Goal: Task Accomplishment & Management: Manage account settings

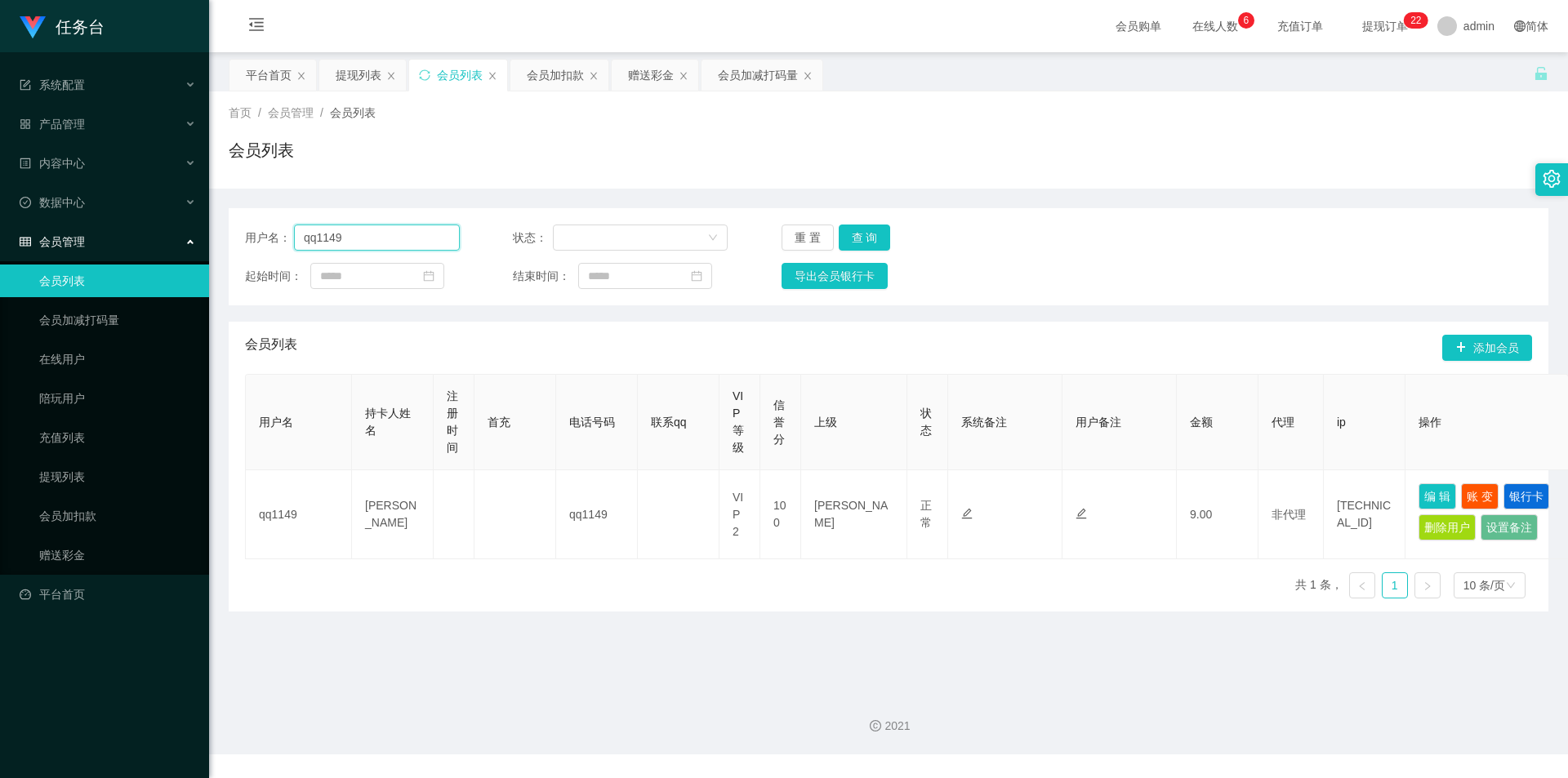
drag, startPoint x: 382, startPoint y: 235, endPoint x: 185, endPoint y: 232, distance: 197.0
click at [185, 232] on section "任务台 系统配置 产品管理 内容中心 数据中心 会员管理 会员列表 会员加减打码量 在线用户 陪玩用户 充值列表 提现列表 会员加扣款 赠送彩金 平台首页 保…" at bounding box center [784, 377] width 1568 height 754
paste input "zxc123"
type input "zxc123"
click at [885, 233] on button "查 询" at bounding box center [865, 237] width 52 height 26
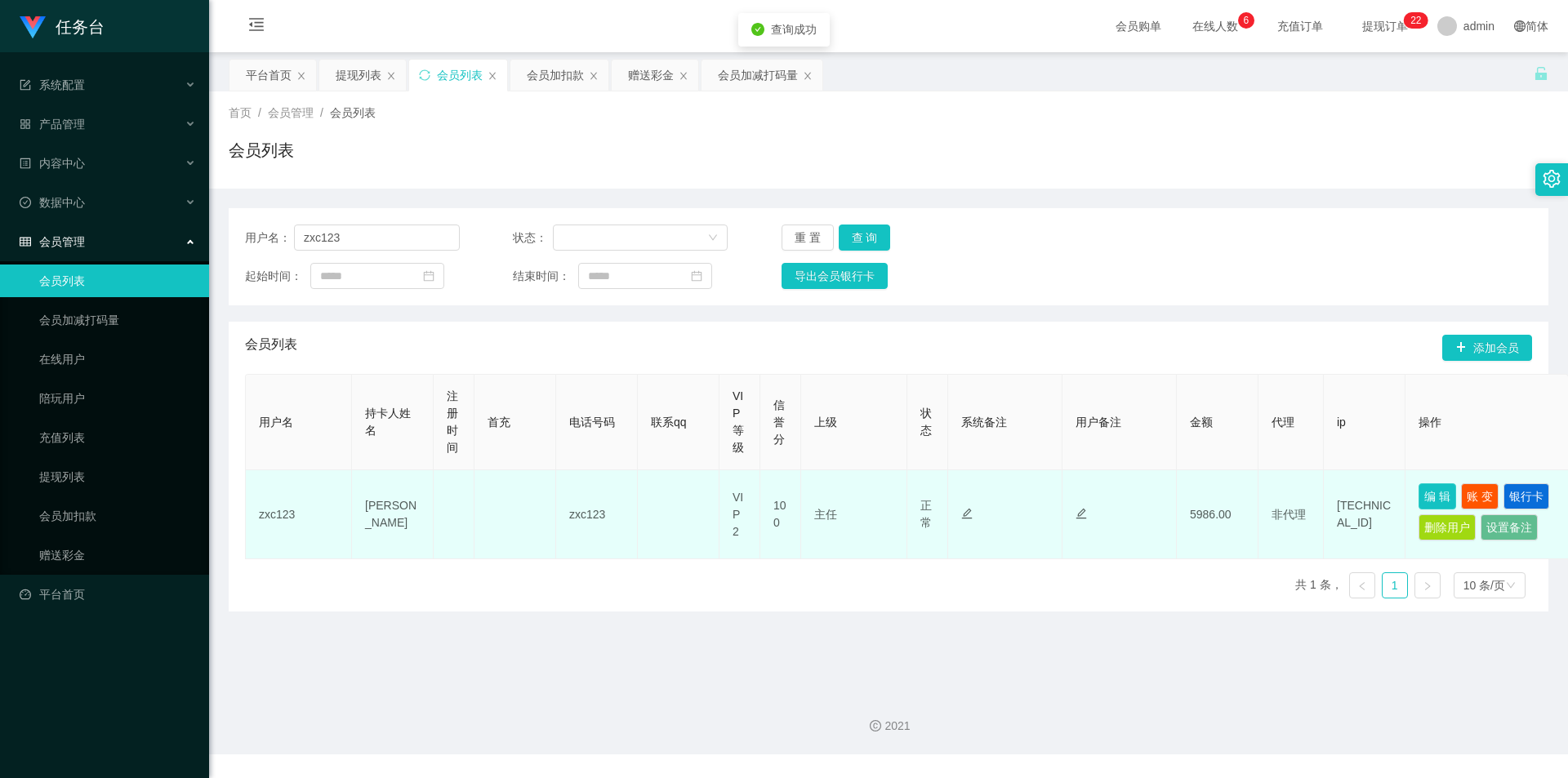
click at [1437, 496] on button "编 辑" at bounding box center [1438, 496] width 38 height 26
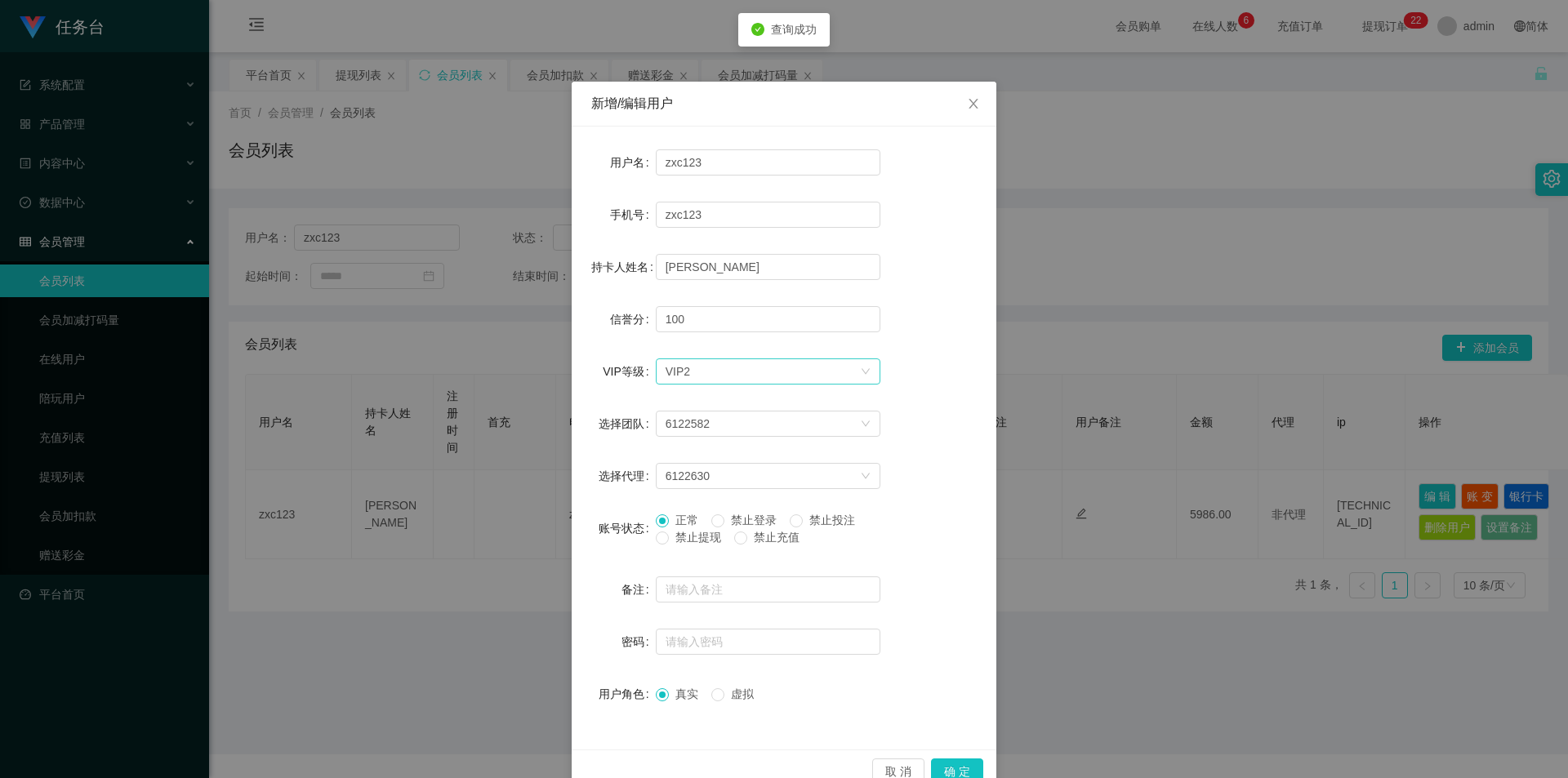
click at [699, 372] on div "选择VIP等级 VIP2" at bounding box center [763, 371] width 195 height 25
click at [690, 457] on li "VIP3" at bounding box center [761, 456] width 225 height 26
click at [952, 771] on button "确 定" at bounding box center [957, 771] width 52 height 26
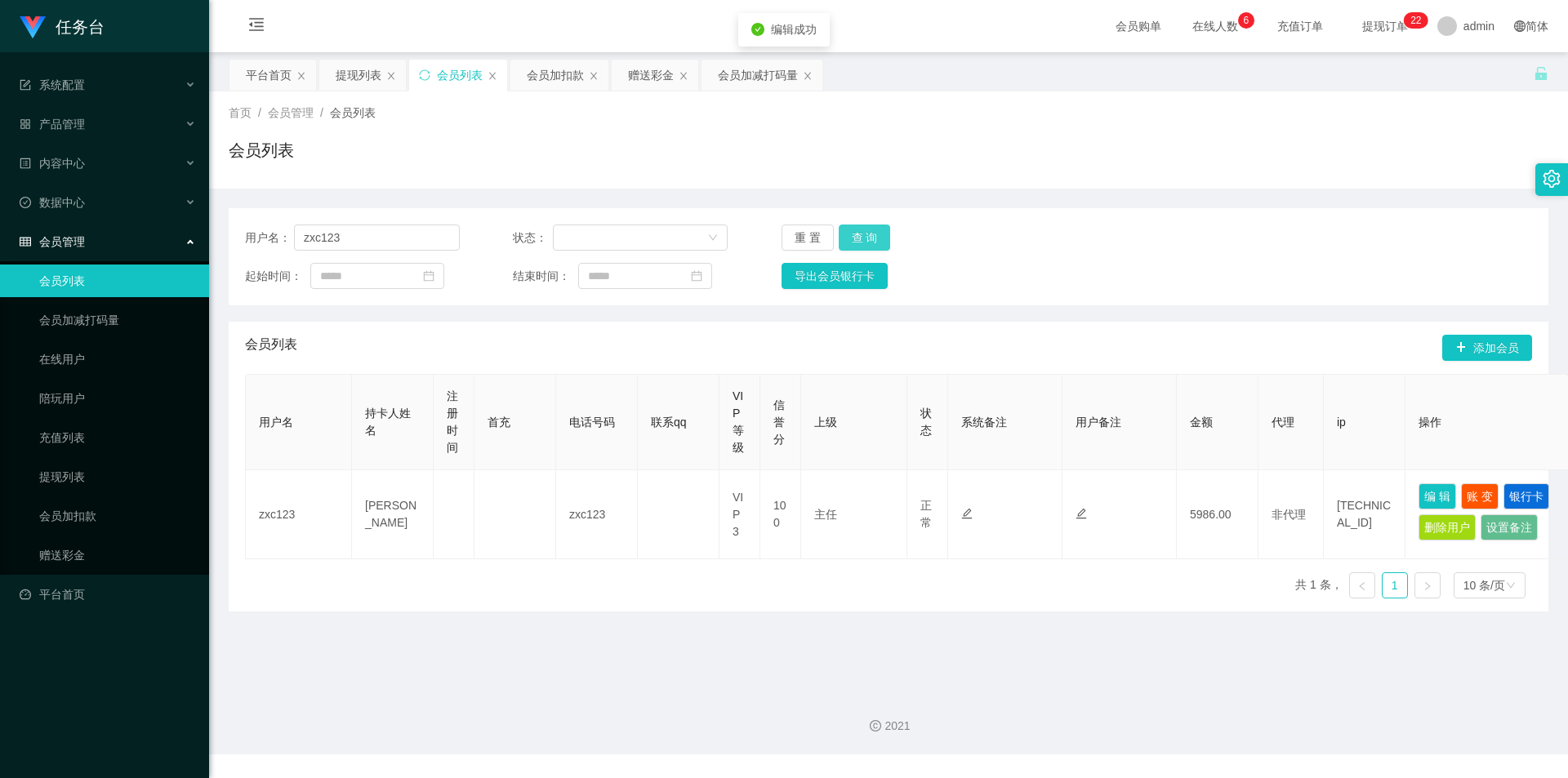
click at [863, 237] on button "查 询" at bounding box center [865, 237] width 52 height 26
click at [863, 237] on div "重 置 查 询" at bounding box center [889, 237] width 214 height 26
click at [863, 237] on button "查 询" at bounding box center [865, 237] width 52 height 26
drag, startPoint x: 387, startPoint y: 237, endPoint x: 104, endPoint y: 214, distance: 283.9
click at [107, 214] on section "任务台 系统配置 产品管理 内容中心 数据中心 会员管理 会员列表 会员加减打码量 在线用户 陪玩用户 充值列表 提现列表 会员加扣款 赠送彩金 平台首页 保…" at bounding box center [784, 377] width 1568 height 754
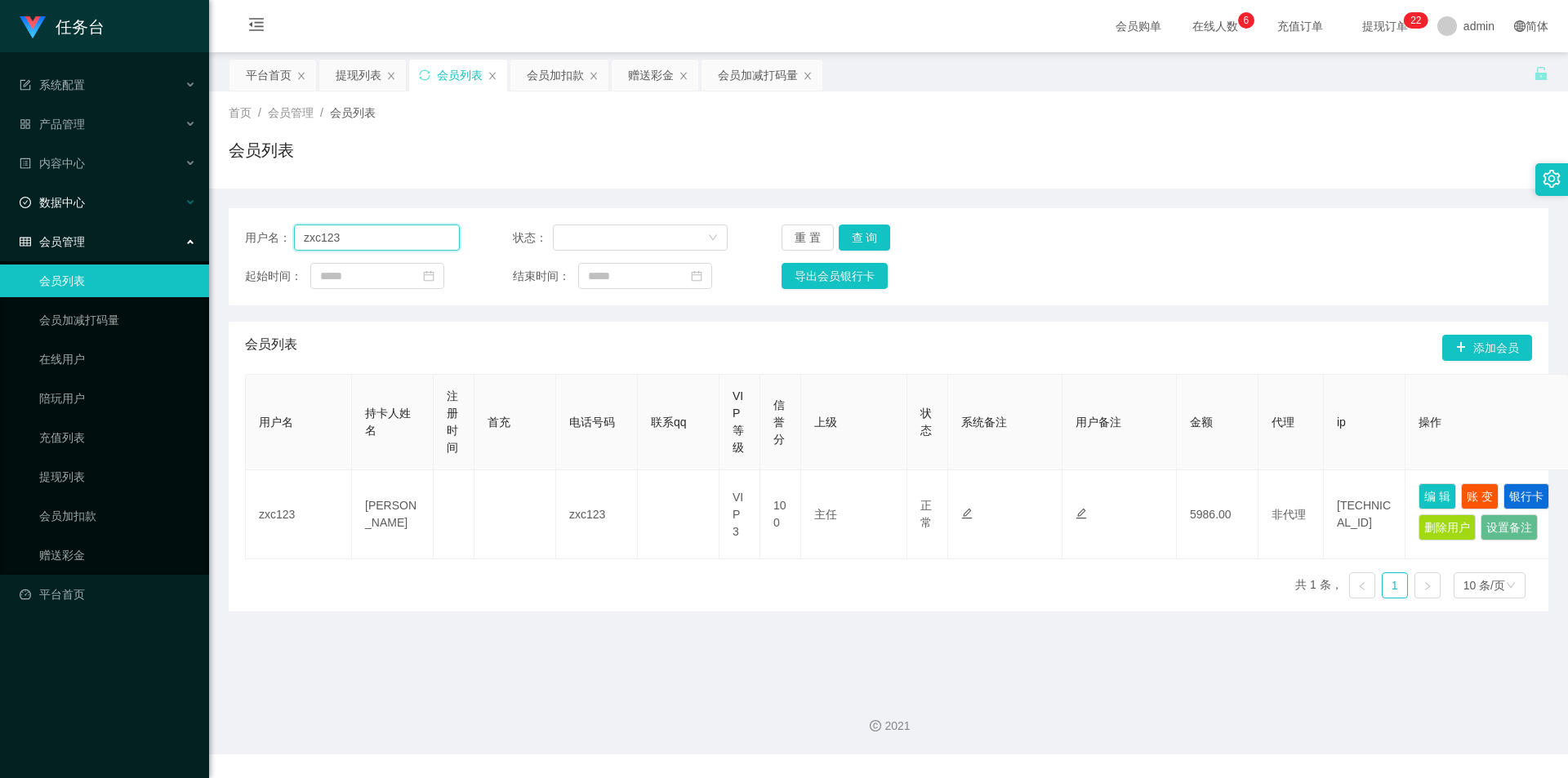
paste input "qq1157"
type input "qq1157"
drag, startPoint x: 873, startPoint y: 236, endPoint x: 913, endPoint y: 263, distance: 48.3
click at [873, 236] on button "查 询" at bounding box center [865, 237] width 52 height 26
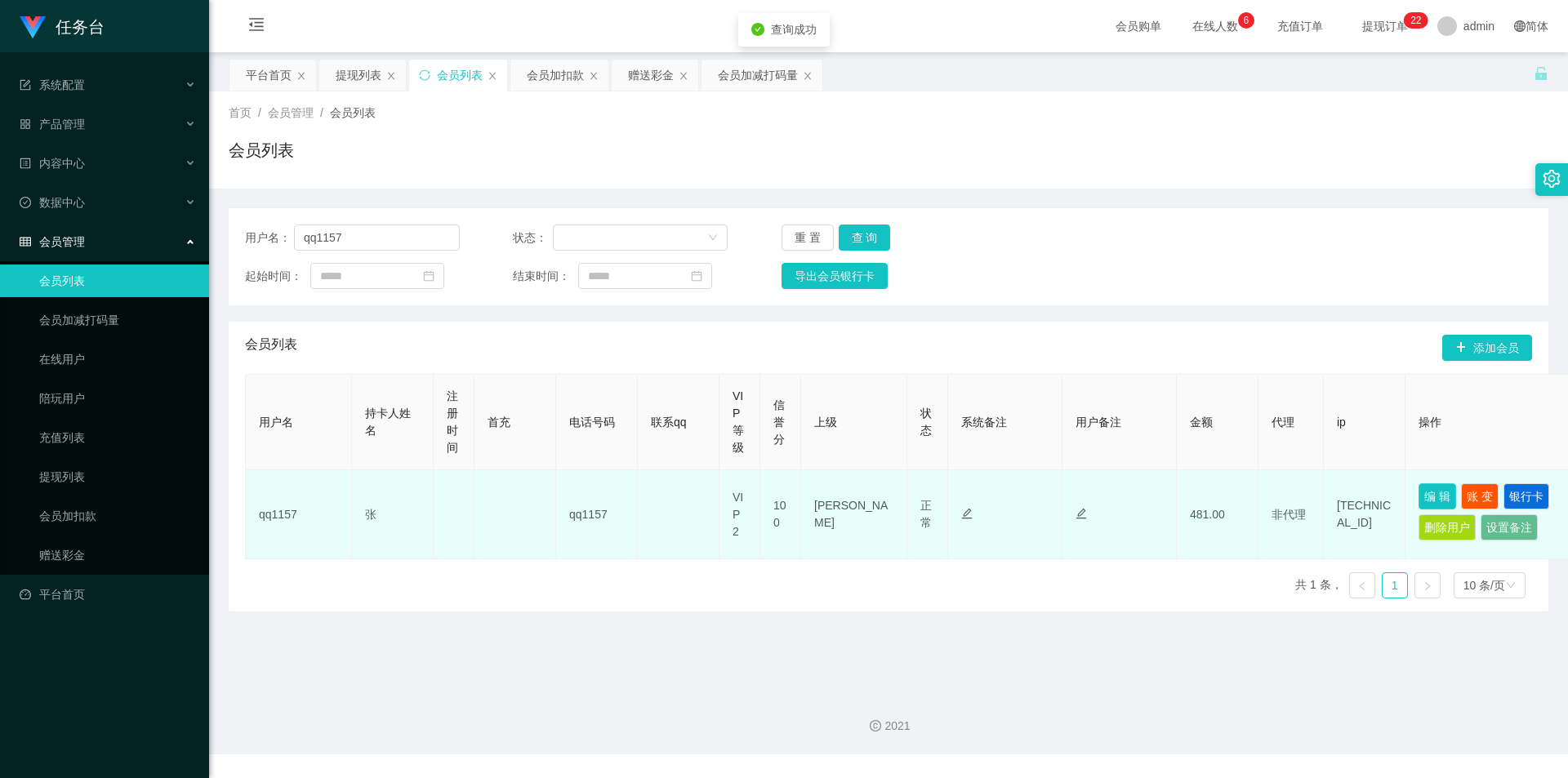
click at [1443, 497] on button "编 辑" at bounding box center [1438, 496] width 38 height 26
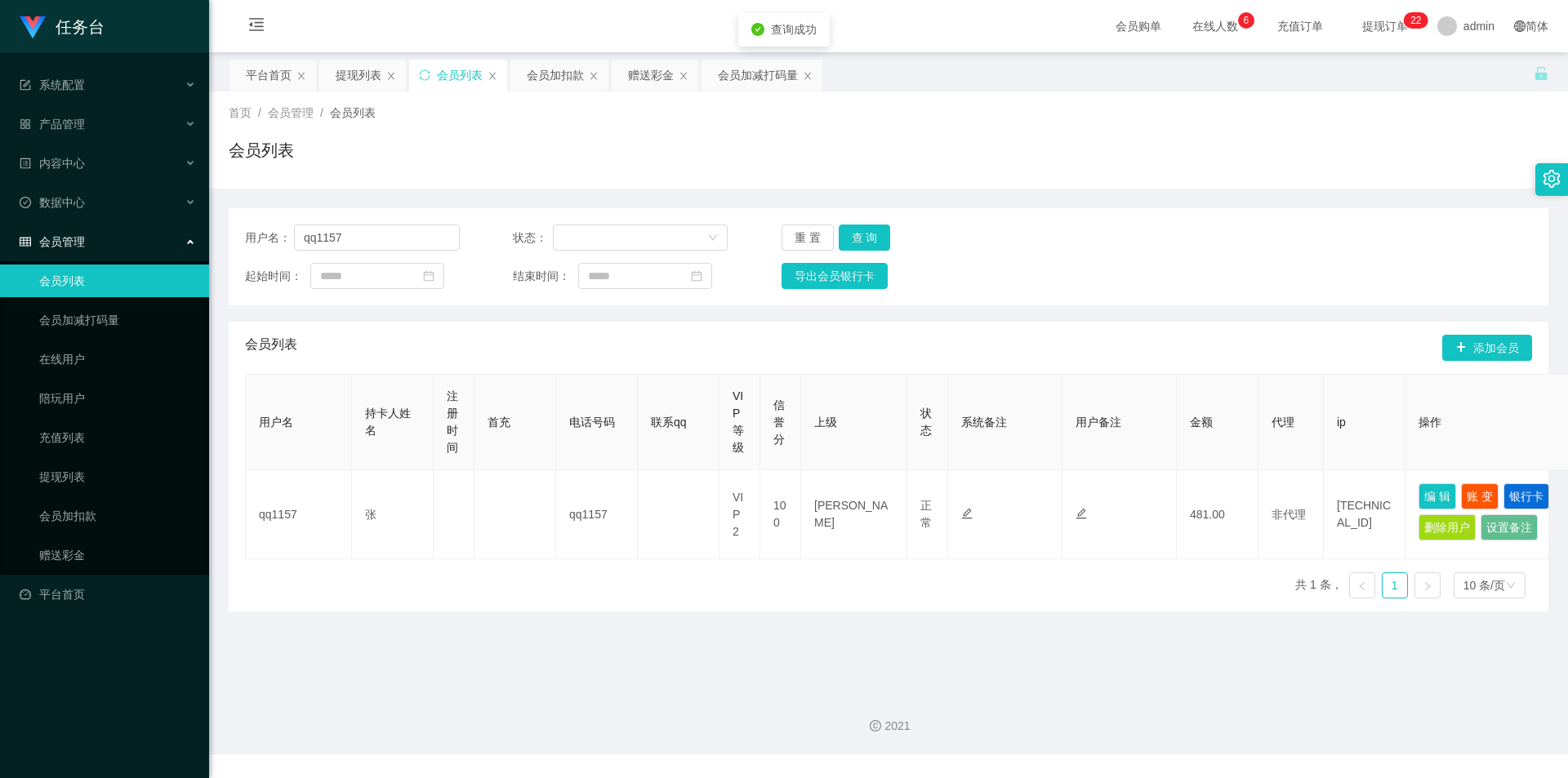
type input "qq1157"
type input "张"
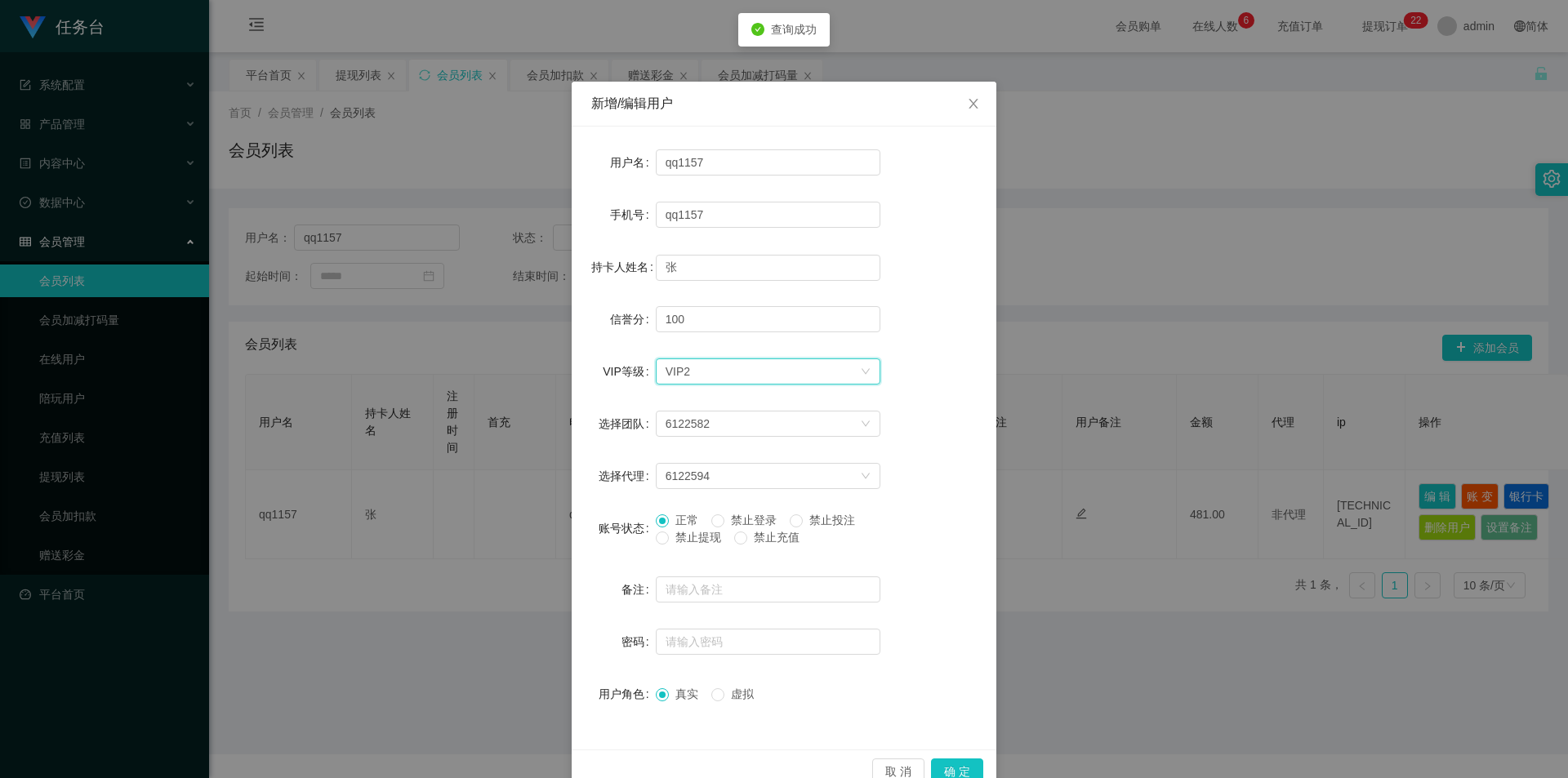
drag, startPoint x: 752, startPoint y: 374, endPoint x: 719, endPoint y: 412, distance: 50.3
click at [752, 375] on div "选择VIP等级 VIP2" at bounding box center [763, 371] width 195 height 25
drag, startPoint x: 675, startPoint y: 453, endPoint x: 735, endPoint y: 507, distance: 80.7
click at [675, 454] on li "VIP3" at bounding box center [761, 456] width 225 height 26
click at [954, 761] on button "确 定" at bounding box center [957, 771] width 52 height 26
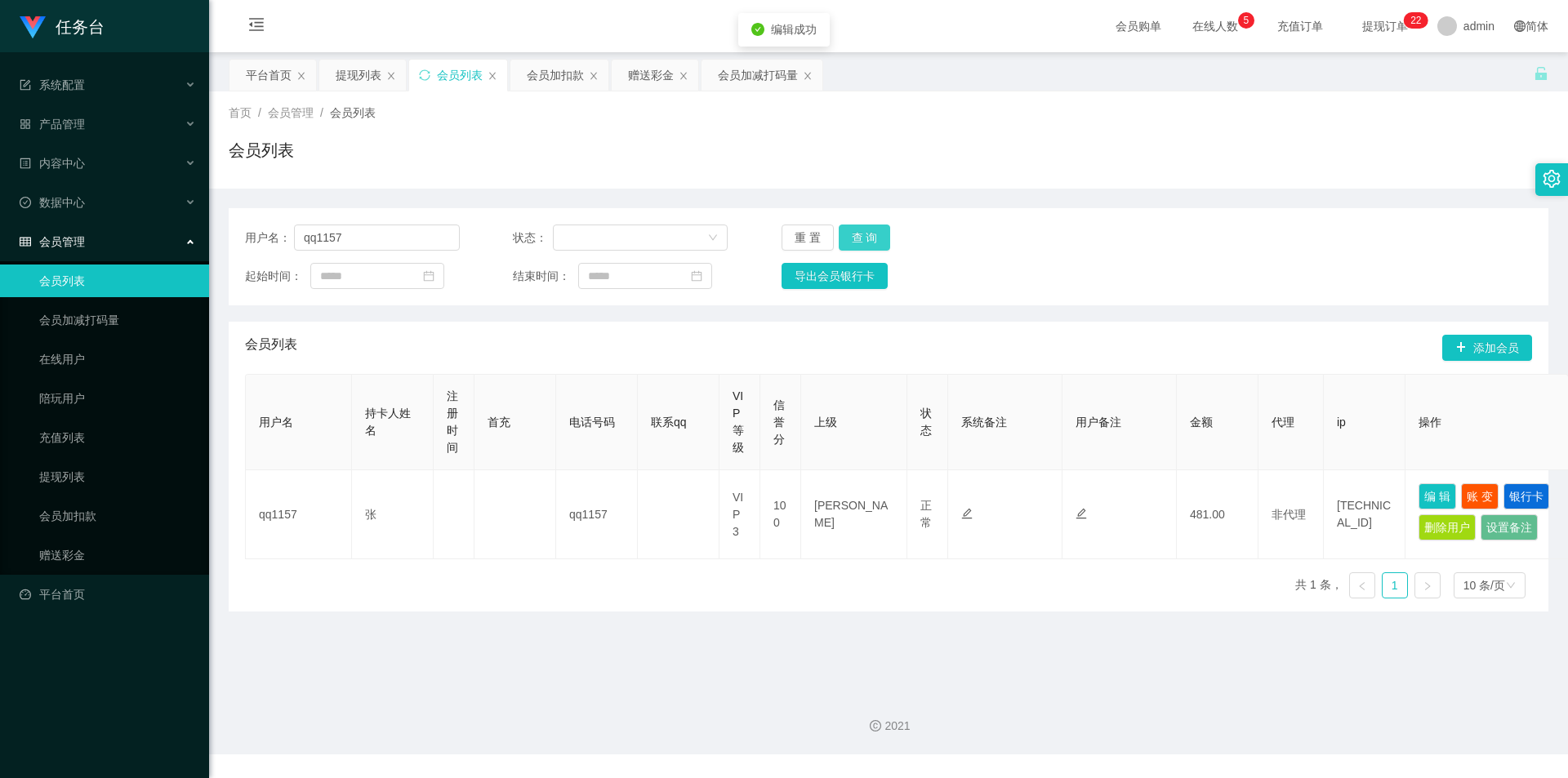
click at [859, 227] on button "查 询" at bounding box center [865, 237] width 52 height 26
drag, startPoint x: 391, startPoint y: 236, endPoint x: 181, endPoint y: 226, distance: 210.2
click at [186, 226] on section "任务台 系统配置 产品管理 内容中心 数据中心 会员管理 会员列表 会员加减打码量 在线用户 陪玩用户 充值列表 提现列表 会员加扣款 赠送彩金 平台首页 保…" at bounding box center [784, 377] width 1568 height 754
paste input "49"
type input "qq1149"
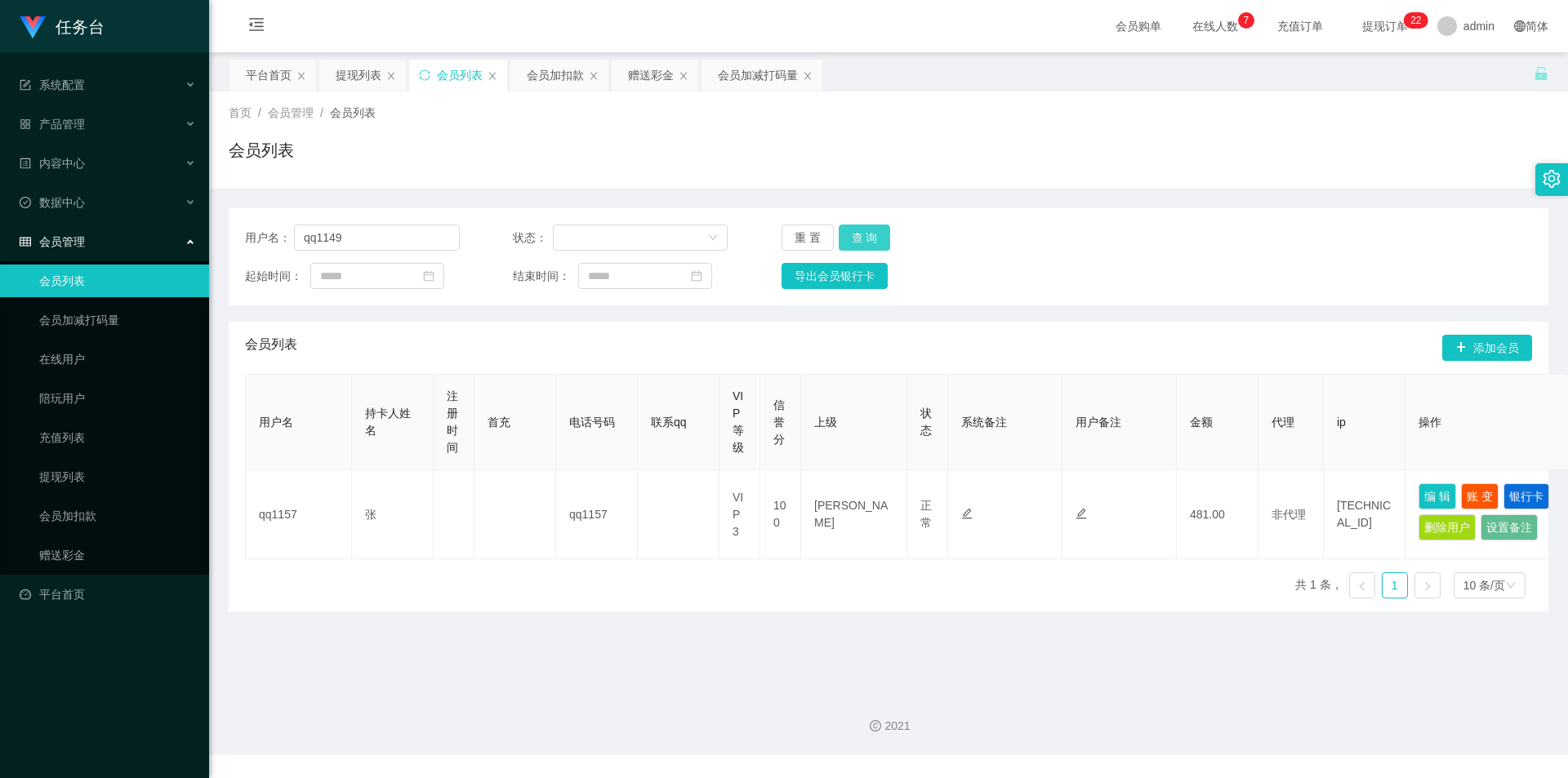
click at [866, 235] on button "查 询" at bounding box center [865, 237] width 52 height 26
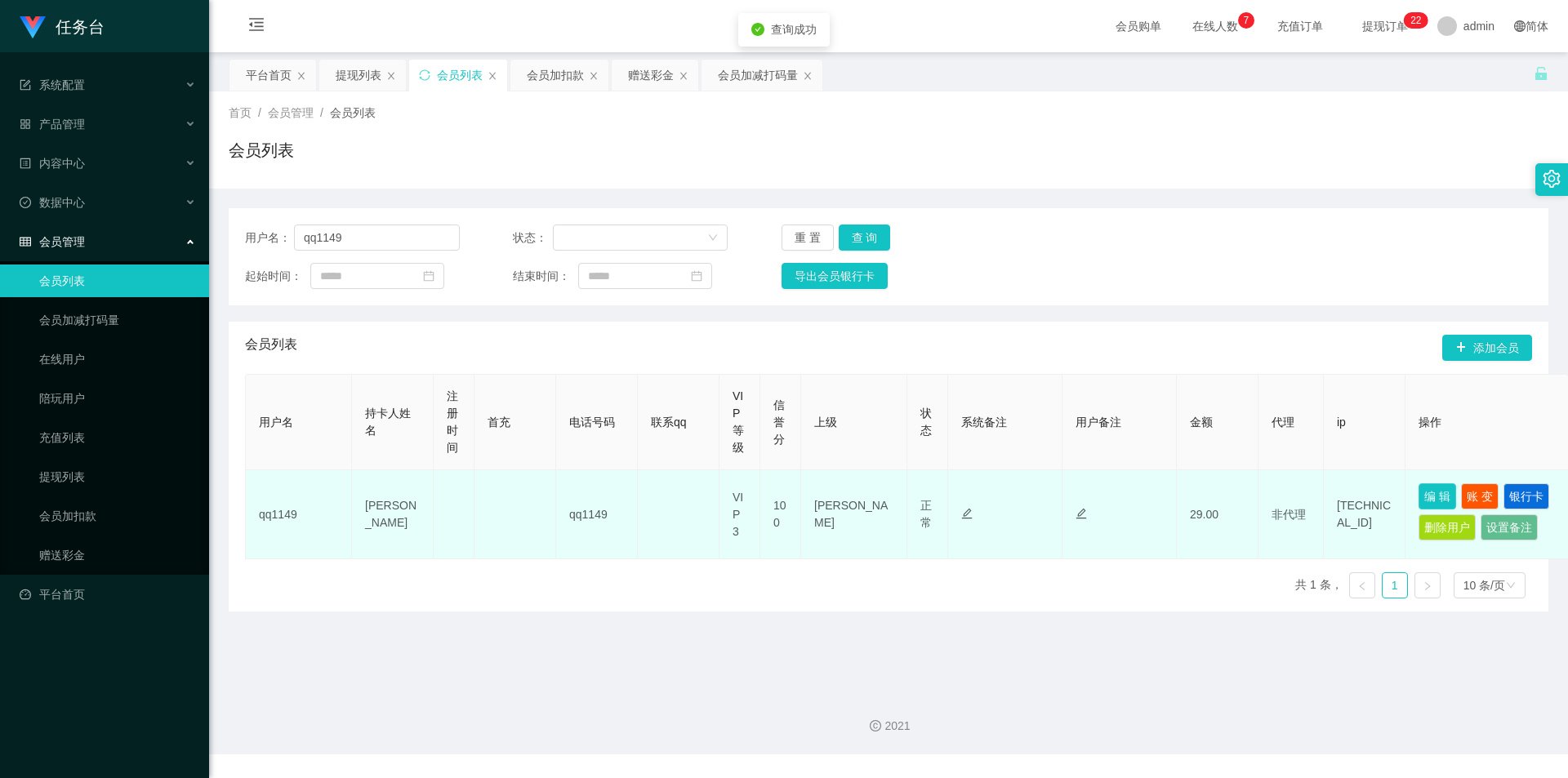
click at [1441, 495] on button "编 辑" at bounding box center [1438, 496] width 38 height 26
type input "qq1149"
type input "[PERSON_NAME]"
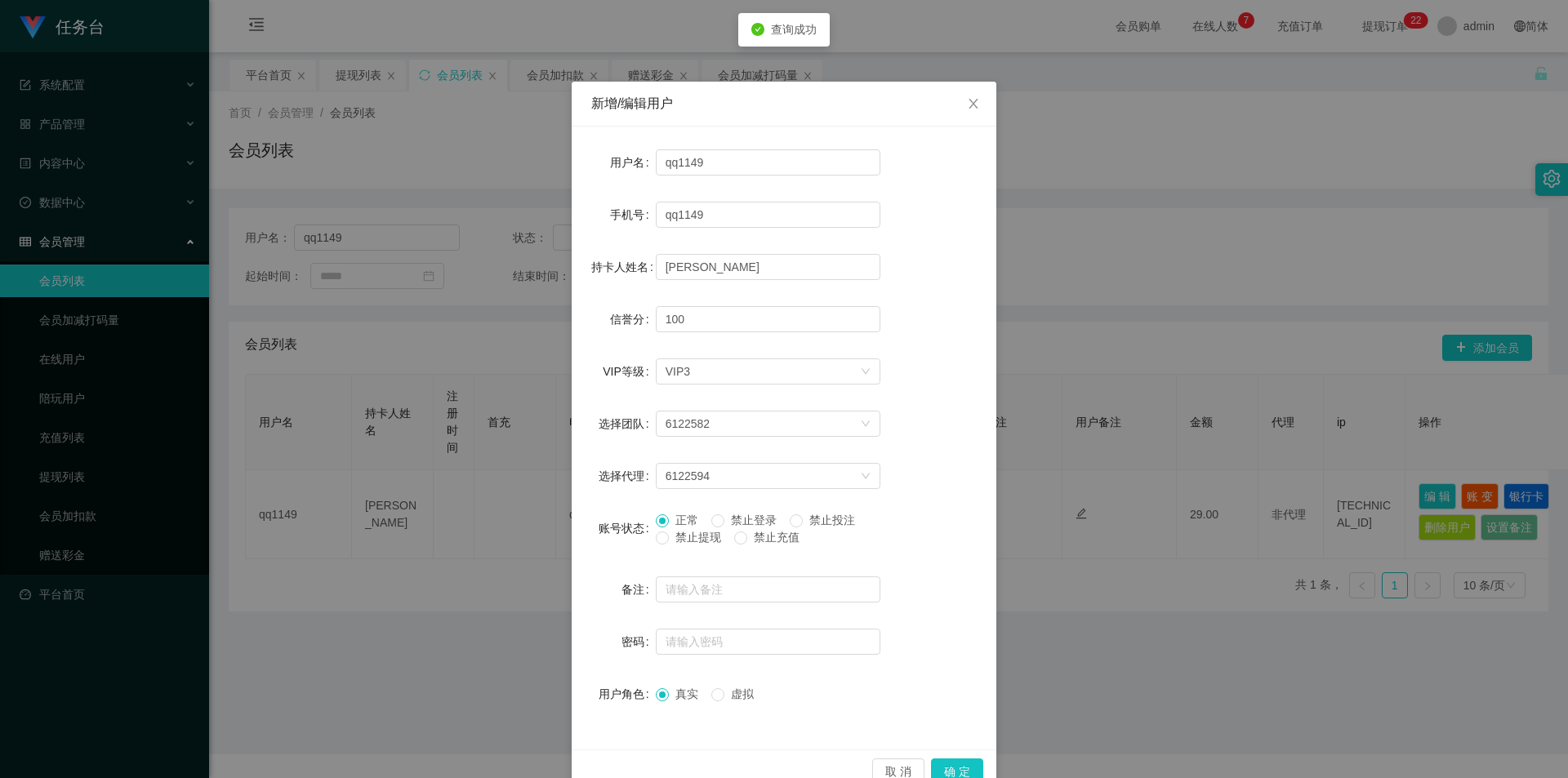
click at [1107, 276] on div "新增/编辑用户 用户名 qq1149 手机号 qq1149 持卡人姓名 荣荣 信誉分 100 VIP等级 选择VIP等级 VIP3 选择团队 6122582 …" at bounding box center [784, 389] width 1568 height 778
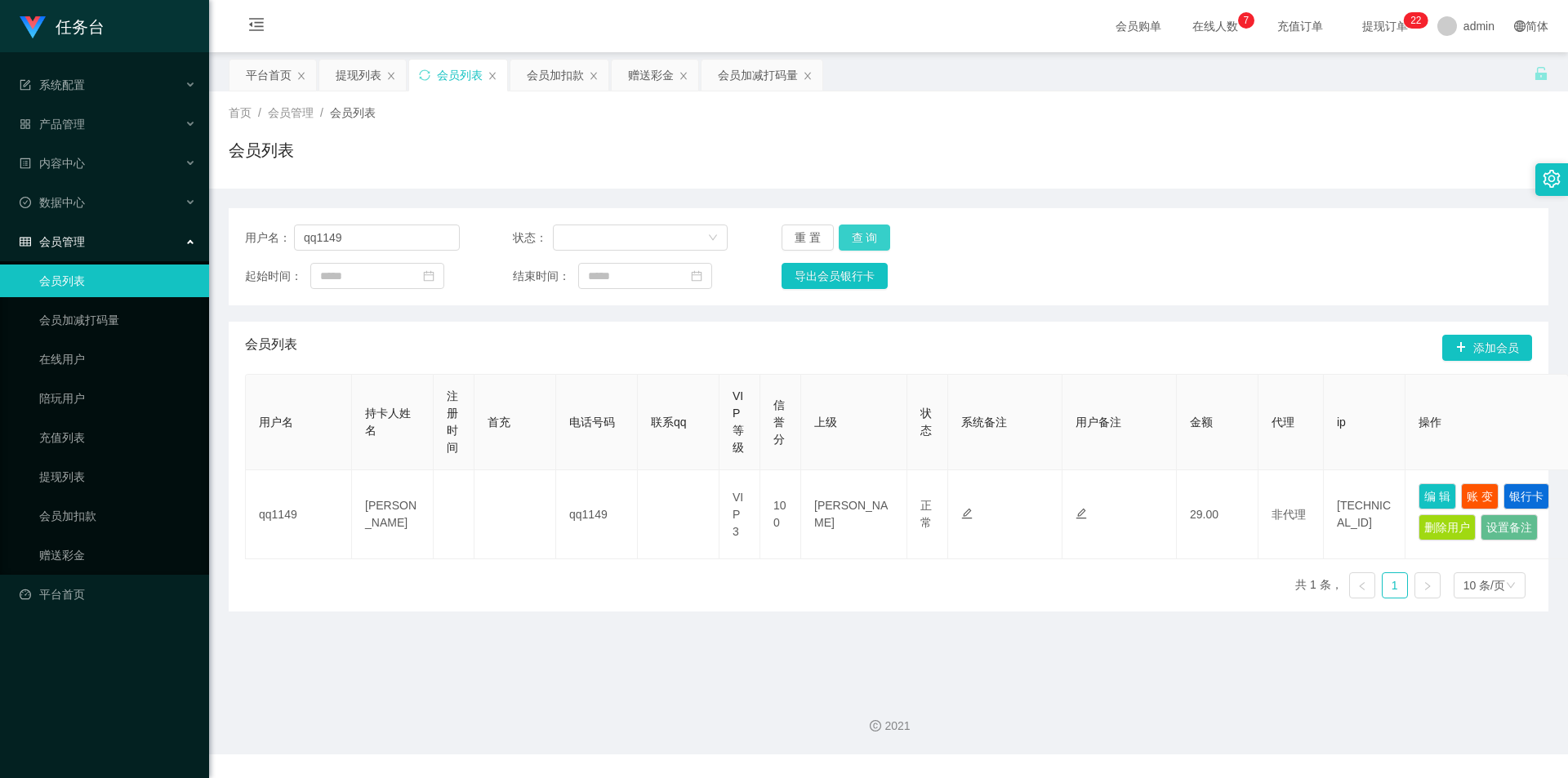
click at [862, 243] on button "查 询" at bounding box center [865, 237] width 52 height 26
click at [863, 241] on button "查 询" at bounding box center [865, 237] width 52 height 26
click at [863, 241] on div "重 置 查 询" at bounding box center [889, 237] width 214 height 26
click at [863, 241] on button "查 询" at bounding box center [865, 237] width 52 height 26
click at [863, 241] on div "重 置 查 询" at bounding box center [889, 237] width 214 height 26
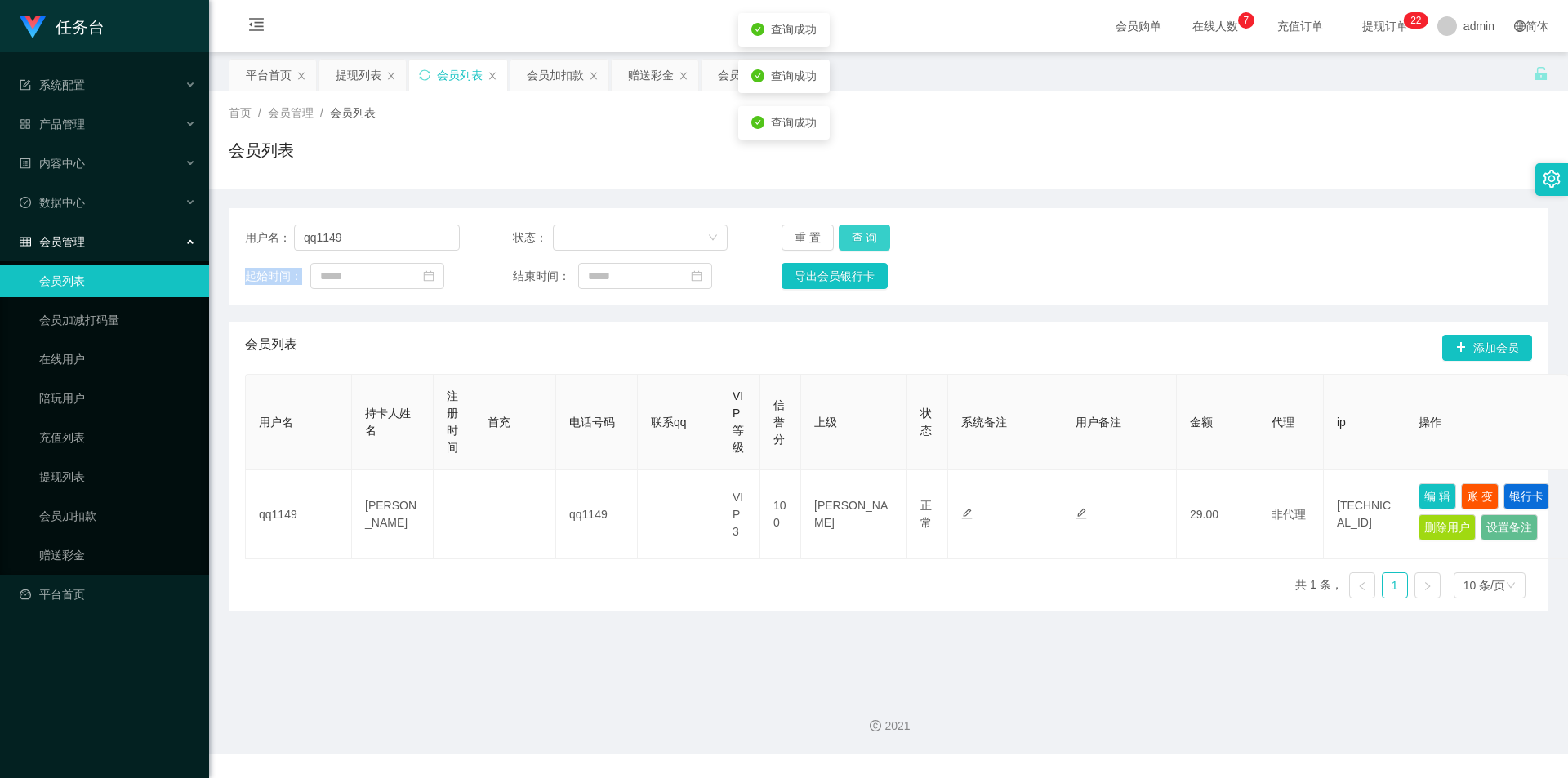
click at [863, 241] on button "查 询" at bounding box center [865, 237] width 52 height 26
click at [863, 241] on div "重 置 查 询" at bounding box center [889, 237] width 214 height 26
click at [863, 241] on button "查 询" at bounding box center [865, 237] width 52 height 26
drag, startPoint x: 399, startPoint y: 239, endPoint x: 199, endPoint y: 220, distance: 200.9
click at [191, 226] on section "任务台 系统配置 产品管理 内容中心 数据中心 会员管理 会员列表 会员加减打码量 在线用户 陪玩用户 充值列表 提现列表 会员加扣款 赠送彩金 平台首页 保…" at bounding box center [784, 377] width 1568 height 754
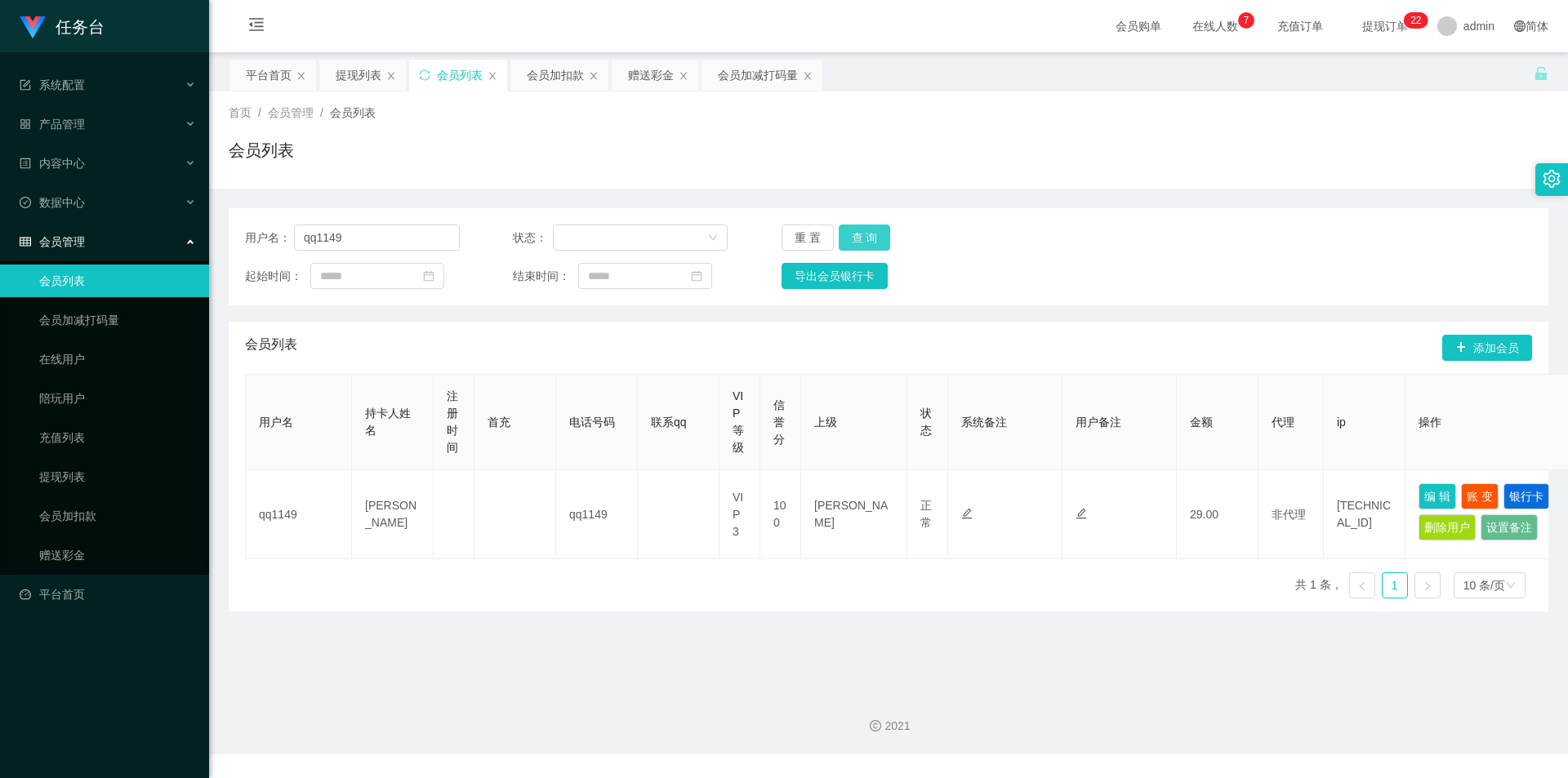
click at [863, 239] on button "查 询" at bounding box center [865, 237] width 52 height 26
click at [863, 239] on div "重 置 查 询" at bounding box center [889, 237] width 214 height 26
drag, startPoint x: 863, startPoint y: 239, endPoint x: 878, endPoint y: 228, distance: 18.6
click at [863, 239] on button "查 询" at bounding box center [865, 237] width 52 height 26
drag, startPoint x: 408, startPoint y: 242, endPoint x: 181, endPoint y: 235, distance: 227.1
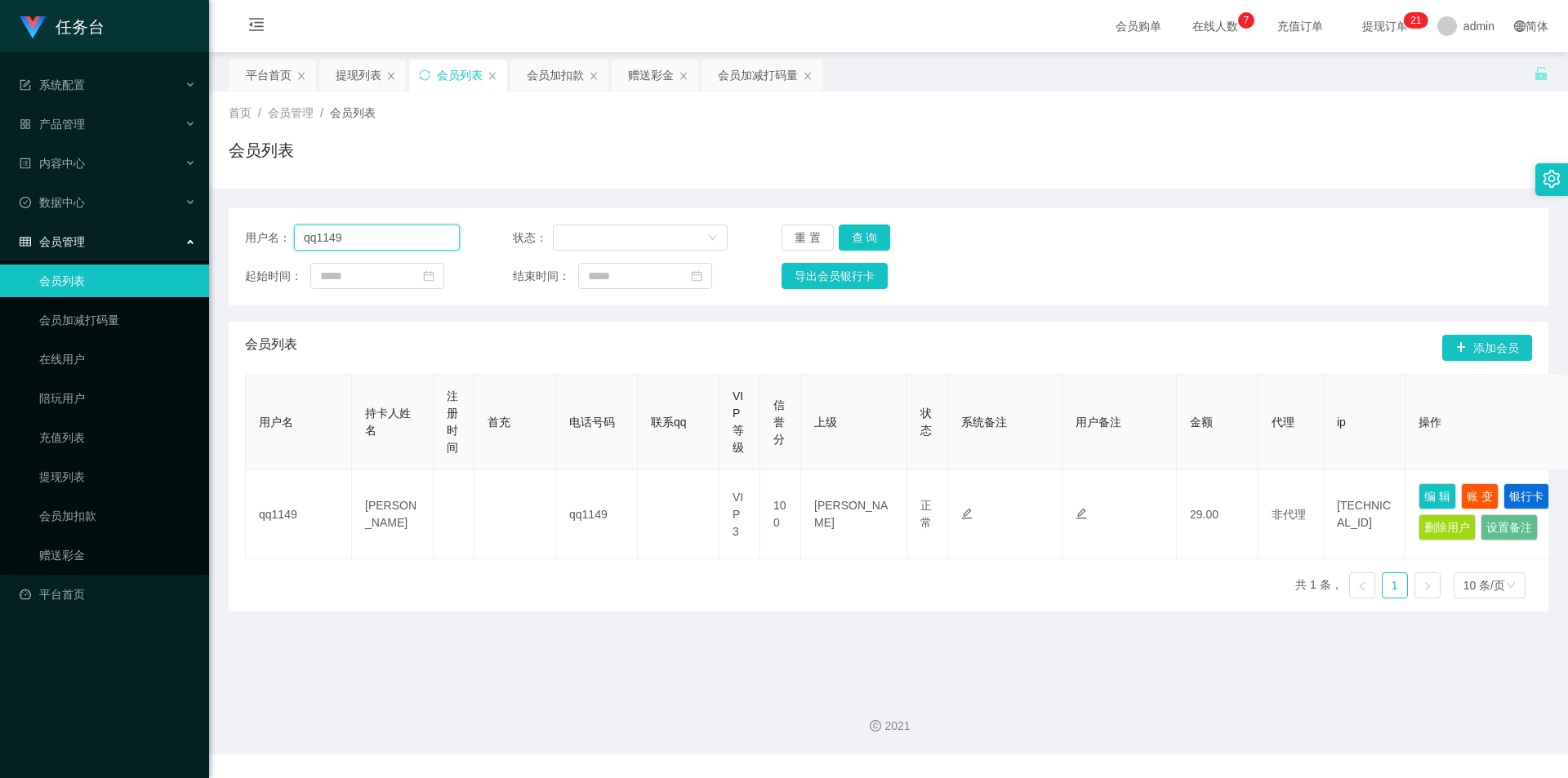
click at [181, 236] on section "任务台 系统配置 产品管理 内容中心 数据中心 会员管理 会员列表 会员加减打码量 在线用户 陪玩用户 充值列表 提现列表 会员加扣款 赠送彩金 平台首页 保…" at bounding box center [784, 377] width 1568 height 754
paste input "weqwe112233"
type input "qweqwe112233"
click at [880, 237] on button "查 询" at bounding box center [865, 237] width 52 height 26
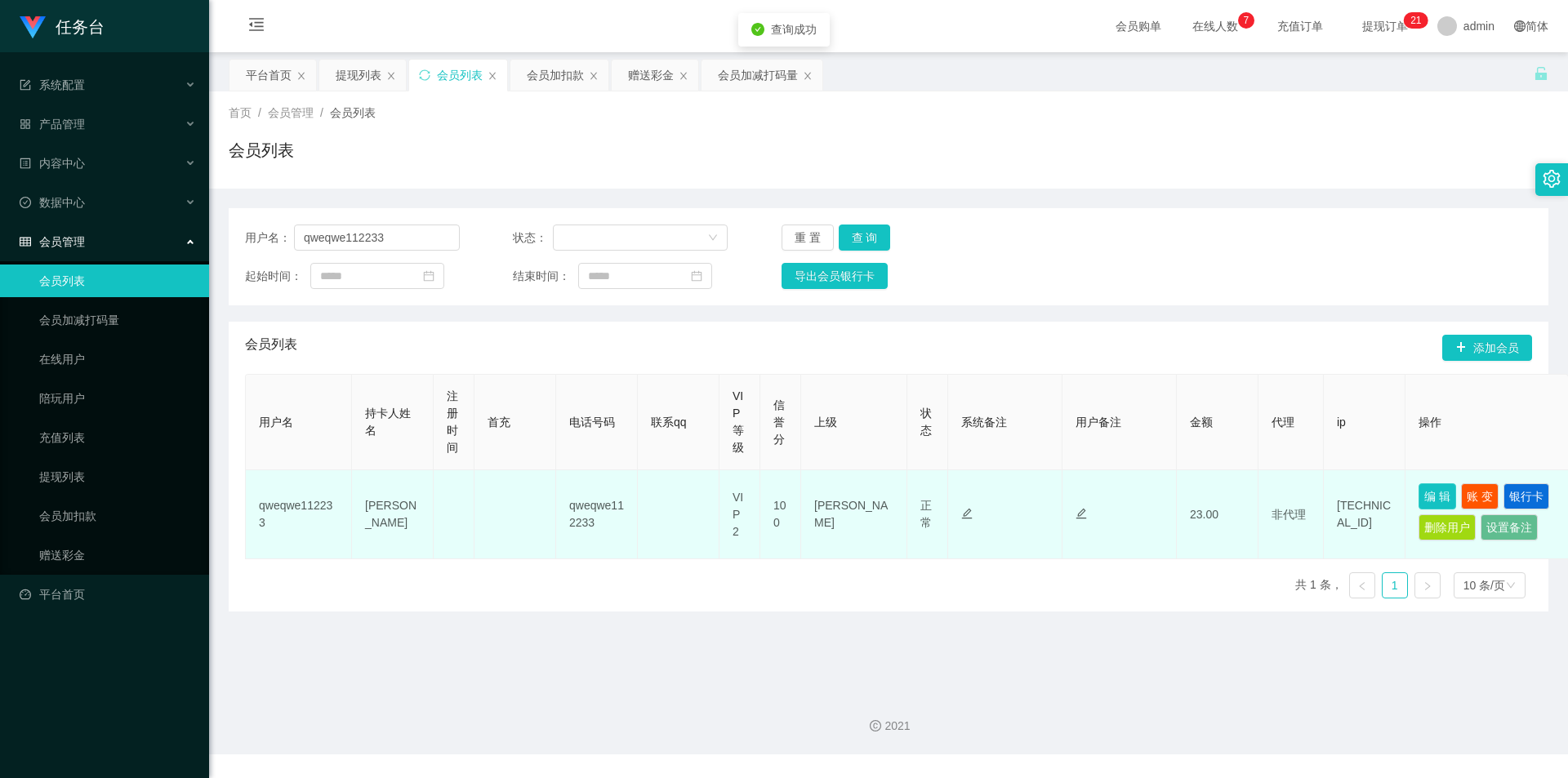
click at [1430, 498] on button "编 辑" at bounding box center [1438, 496] width 38 height 26
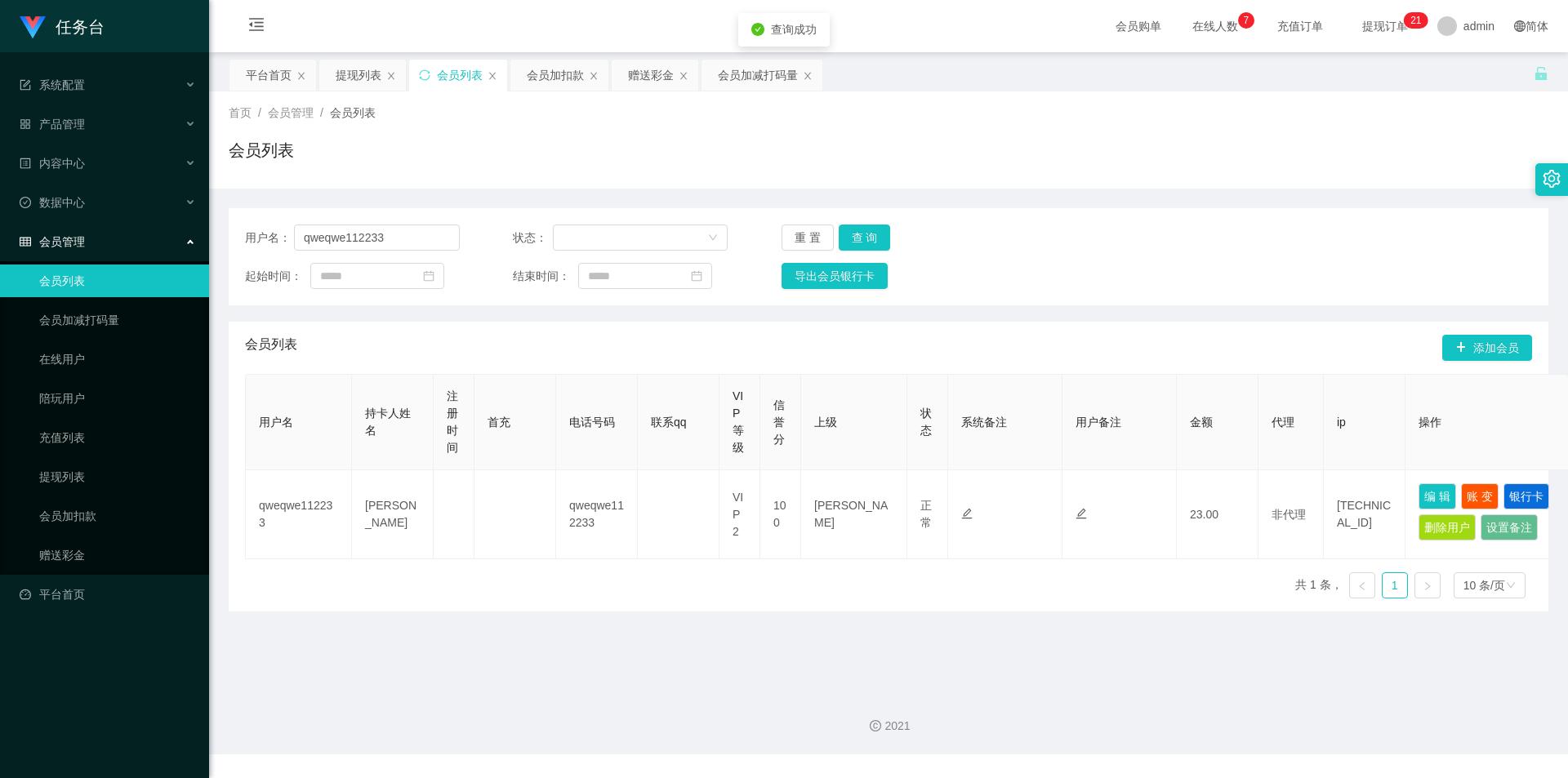
type input "qweqwe112233"
type input "[PERSON_NAME]"
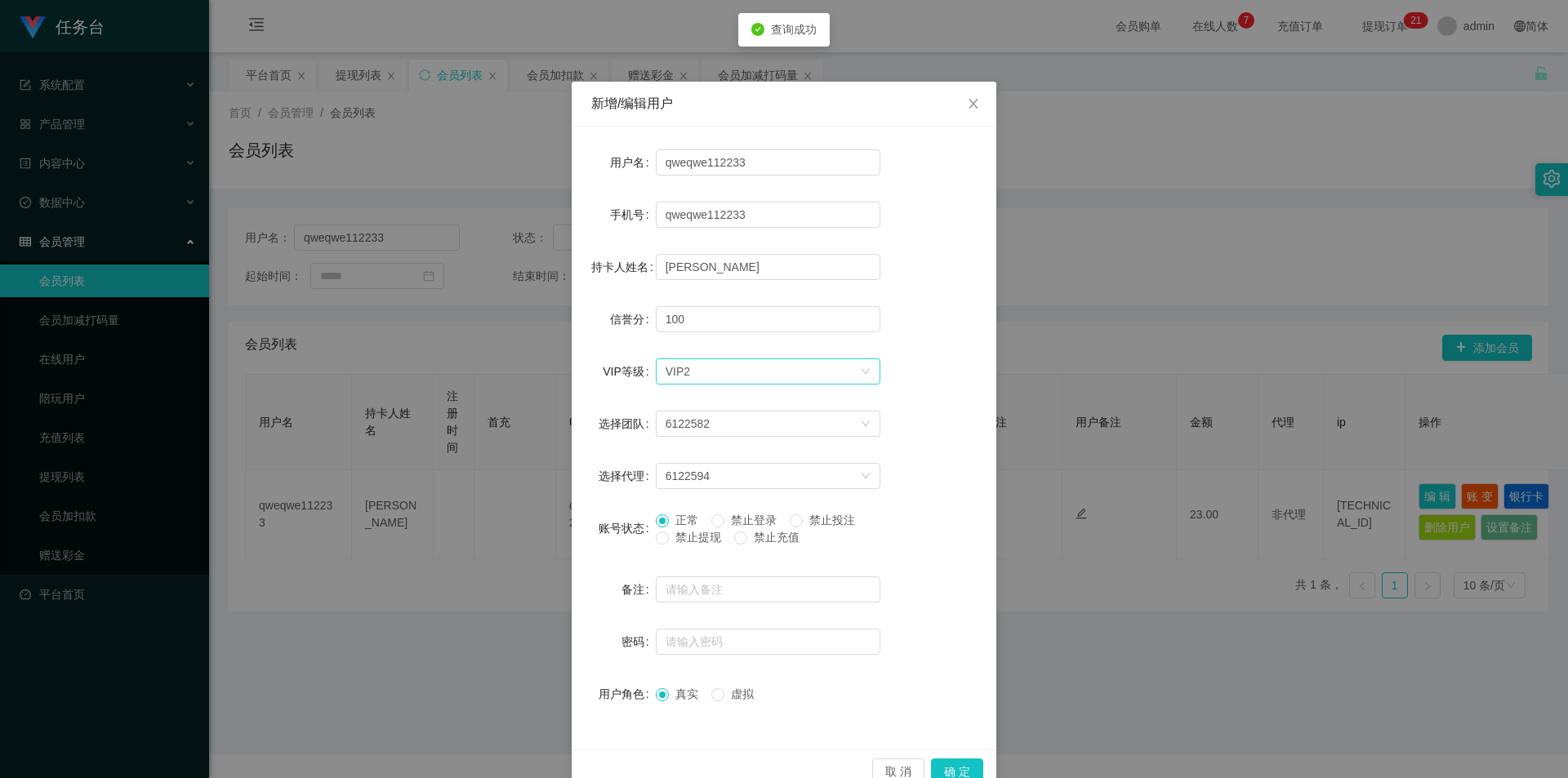
click at [795, 366] on div "选择VIP等级 VIP2" at bounding box center [763, 371] width 195 height 25
click at [714, 463] on li "VIP3" at bounding box center [761, 456] width 225 height 26
click at [955, 763] on button "确 定" at bounding box center [957, 771] width 52 height 26
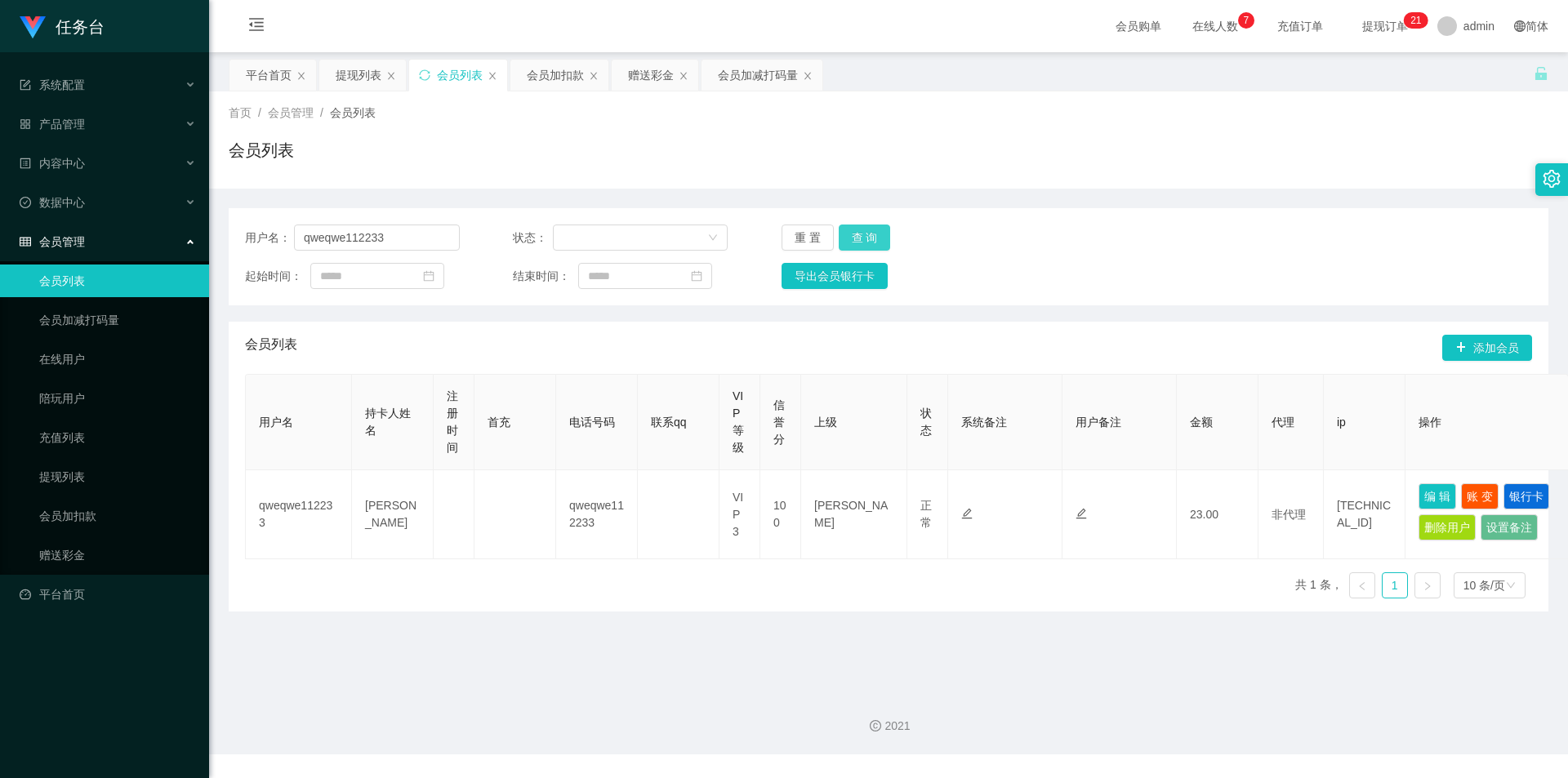
click at [861, 237] on button "查 询" at bounding box center [865, 237] width 52 height 26
click at [861, 237] on div "重 置 查 询" at bounding box center [889, 237] width 214 height 26
click at [861, 237] on button "查 询" at bounding box center [865, 237] width 52 height 26
click at [861, 237] on button "查 询" at bounding box center [874, 237] width 70 height 26
drag, startPoint x: 399, startPoint y: 236, endPoint x: 80, endPoint y: 226, distance: 319.2
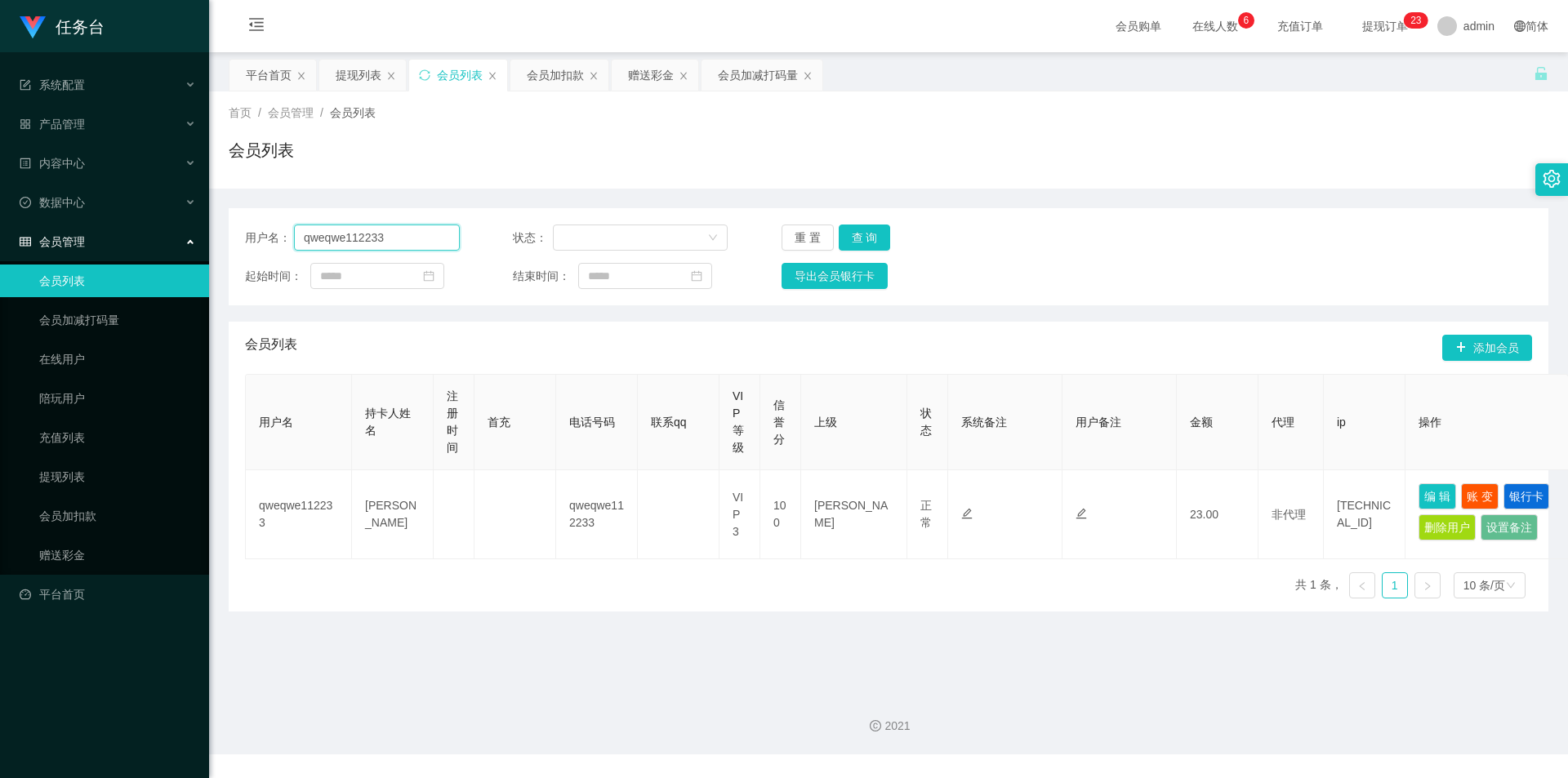
click at [91, 226] on section "任务台 系统配置 产品管理 内容中心 数据中心 会员管理 会员列表 会员加减打码量 在线用户 陪玩用户 充值列表 提现列表 会员加扣款 赠送彩金 平台首页 保…" at bounding box center [784, 377] width 1568 height 754
paste input "aa1122"
type input "aa1122"
click at [862, 232] on button "查 询" at bounding box center [865, 237] width 52 height 26
drag, startPoint x: 1424, startPoint y: 500, endPoint x: 1359, endPoint y: 491, distance: 65.6
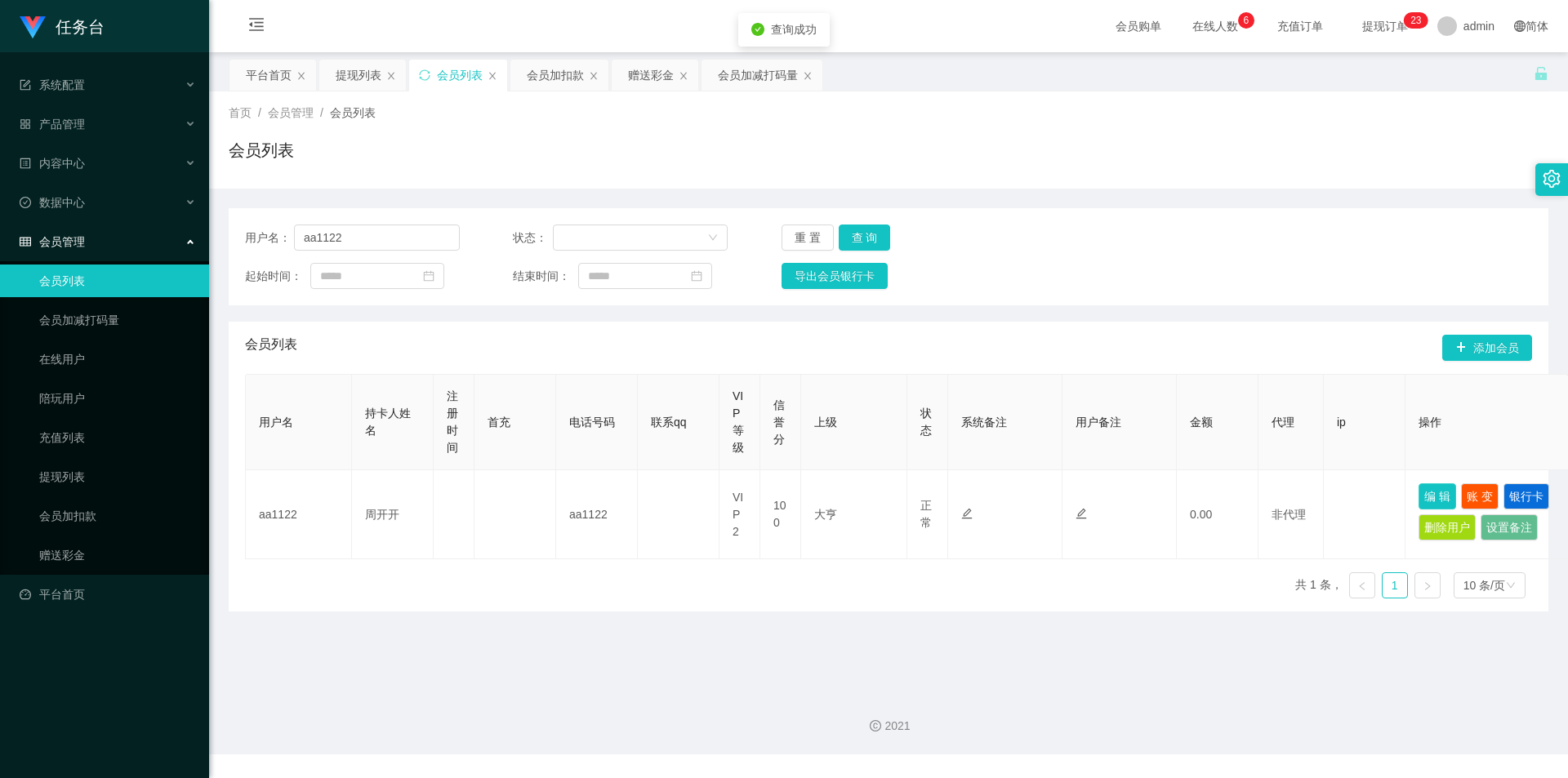
click at [1419, 500] on button "编 辑" at bounding box center [1438, 496] width 38 height 26
type input "aa1122"
type input "周开开"
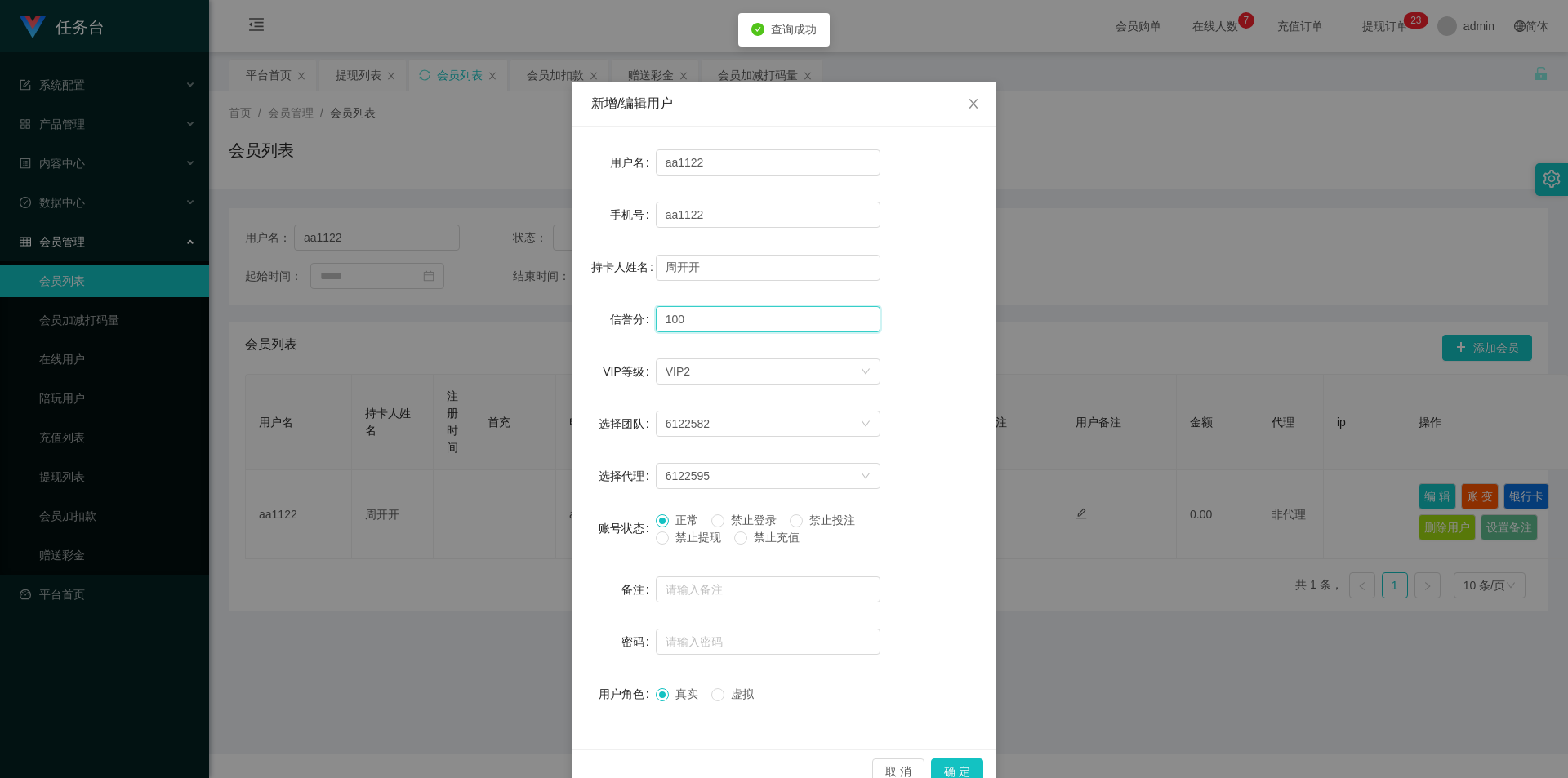
click at [755, 309] on input "100" at bounding box center [768, 319] width 225 height 26
click at [711, 386] on div "选择VIP等级 VIP2" at bounding box center [768, 371] width 225 height 32
click at [711, 377] on div "选择VIP等级 VIP2" at bounding box center [763, 371] width 195 height 25
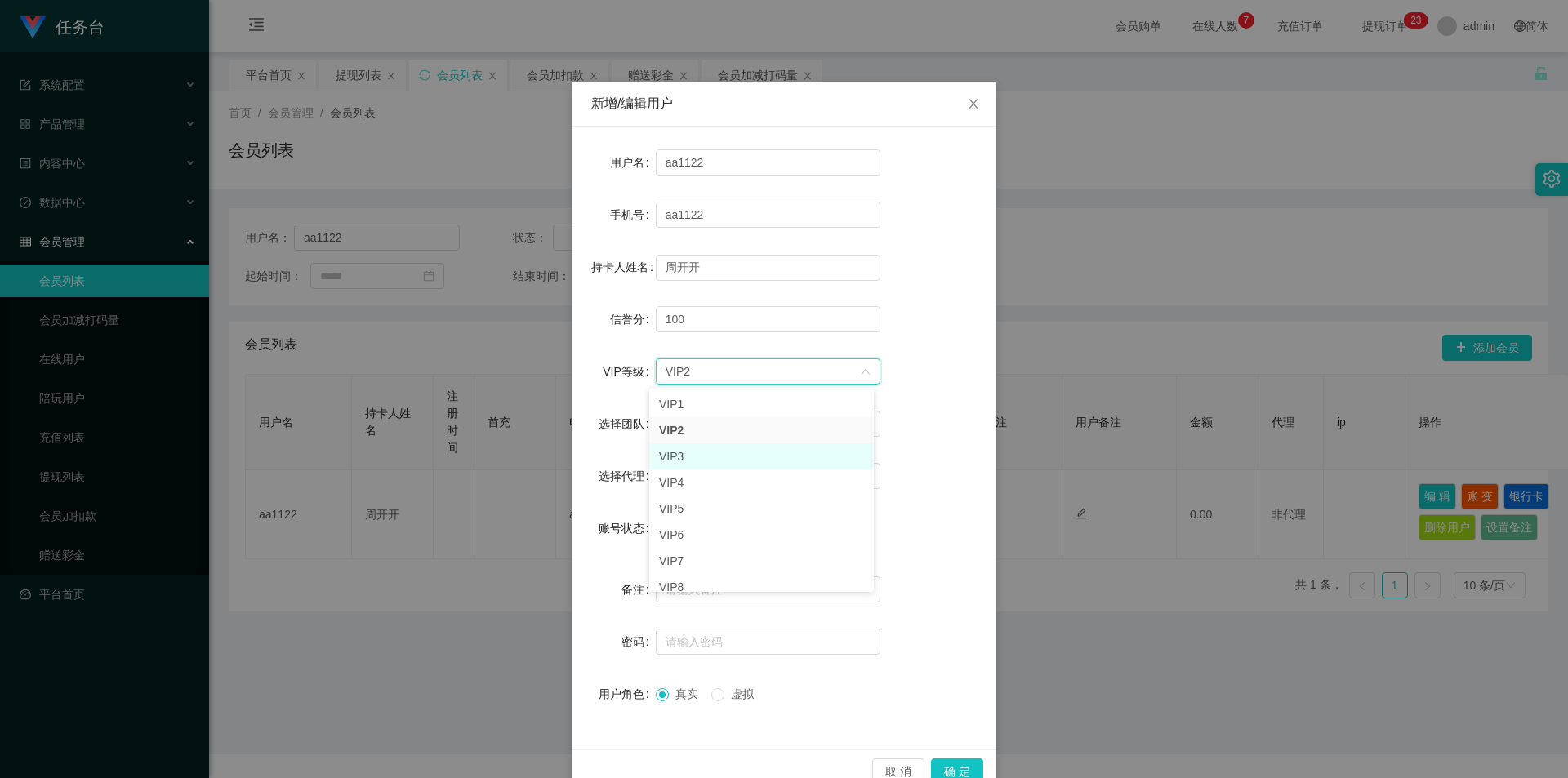
click at [697, 457] on li "VIP3" at bounding box center [761, 456] width 225 height 26
click at [956, 765] on button "确 定" at bounding box center [957, 771] width 52 height 26
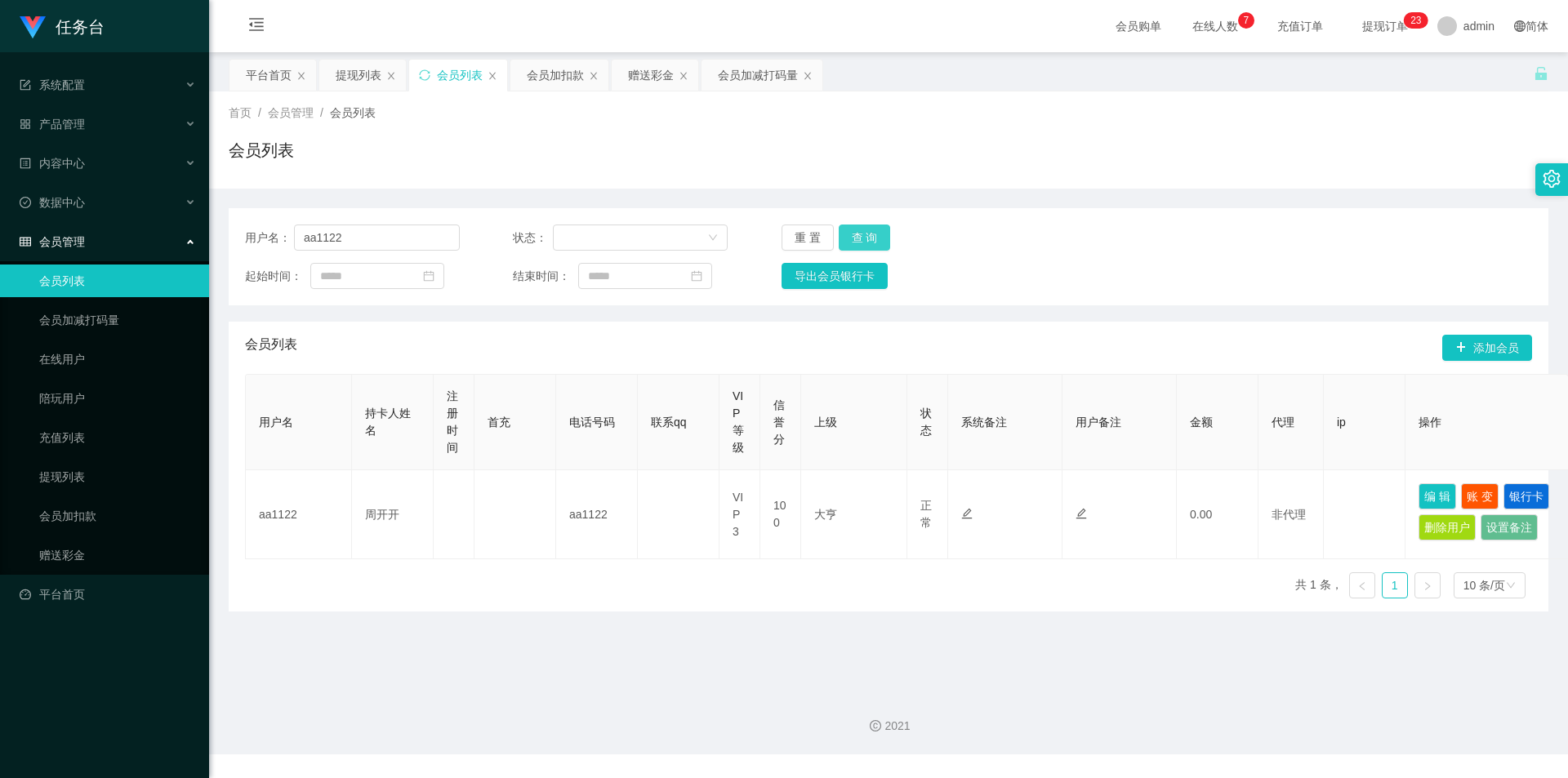
click at [863, 232] on button "查 询" at bounding box center [865, 237] width 52 height 26
click at [68, 475] on link "提现列表" at bounding box center [118, 477] width 157 height 32
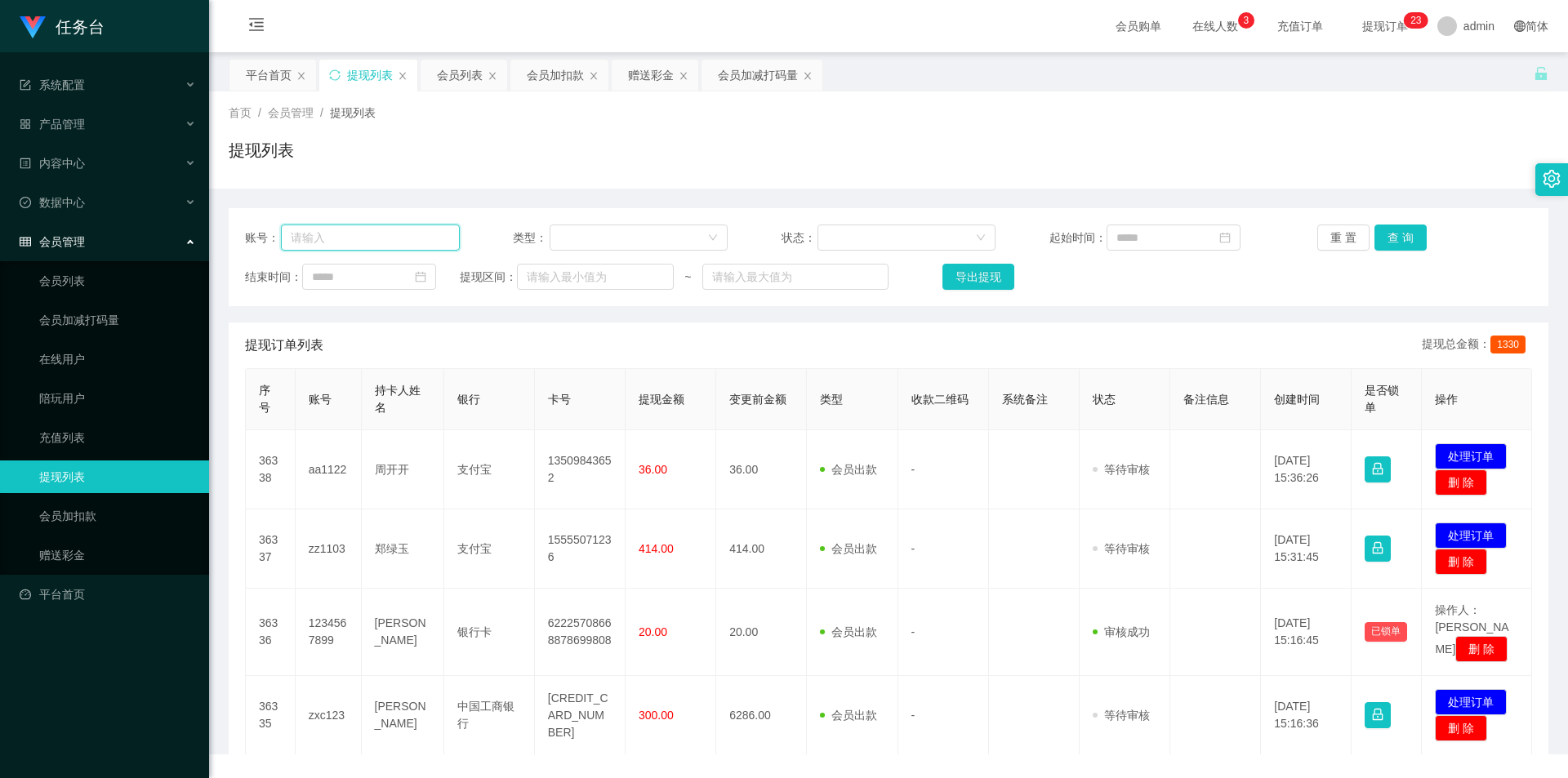
drag, startPoint x: 396, startPoint y: 243, endPoint x: 417, endPoint y: 241, distance: 21.1
click at [396, 243] on input "text" at bounding box center [370, 237] width 179 height 26
paste input "zz1103"
type input "zz1103"
drag, startPoint x: 1410, startPoint y: 232, endPoint x: 1413, endPoint y: 243, distance: 11.4
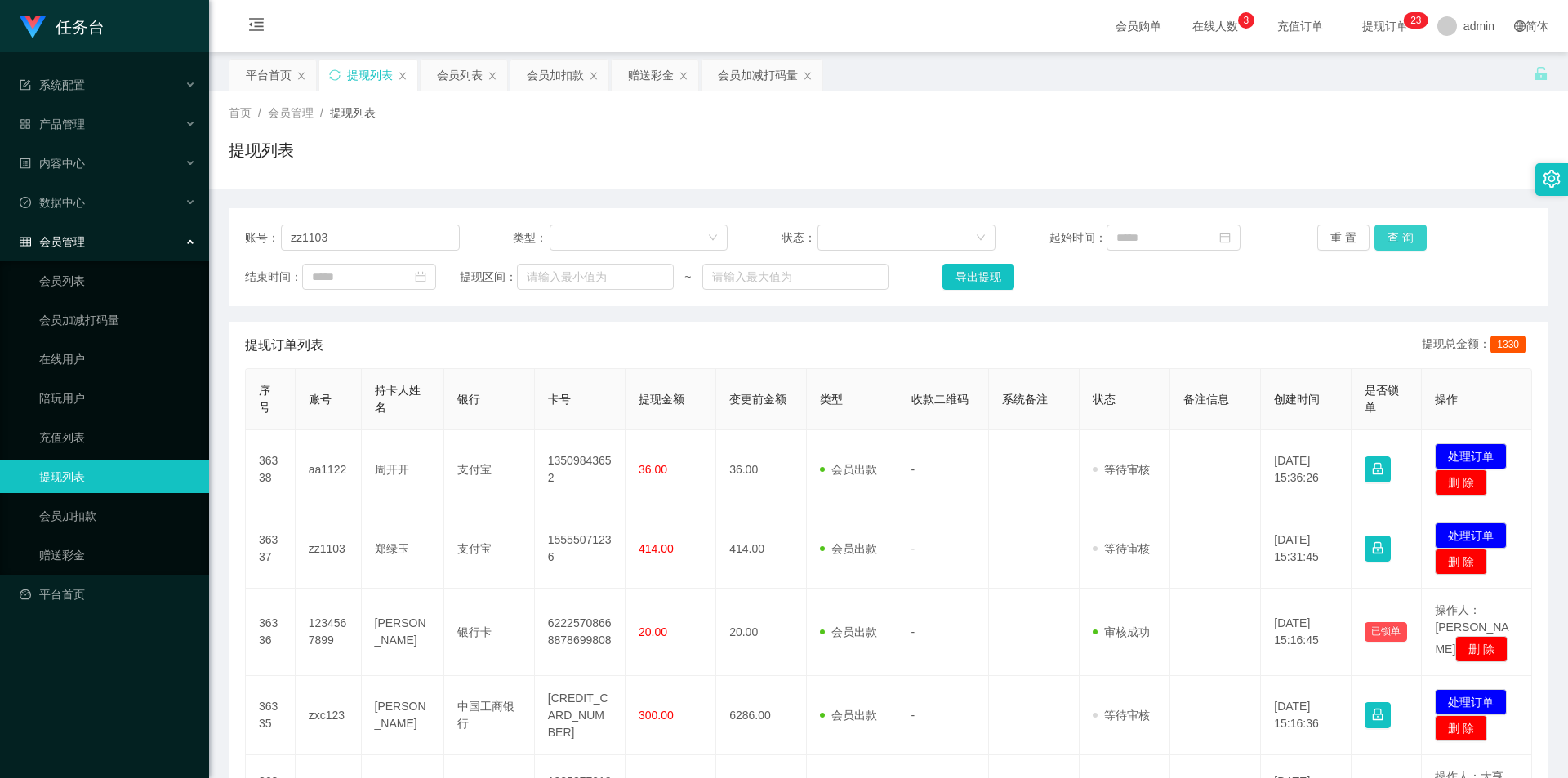
click at [1410, 232] on button "查 询" at bounding box center [1401, 237] width 52 height 26
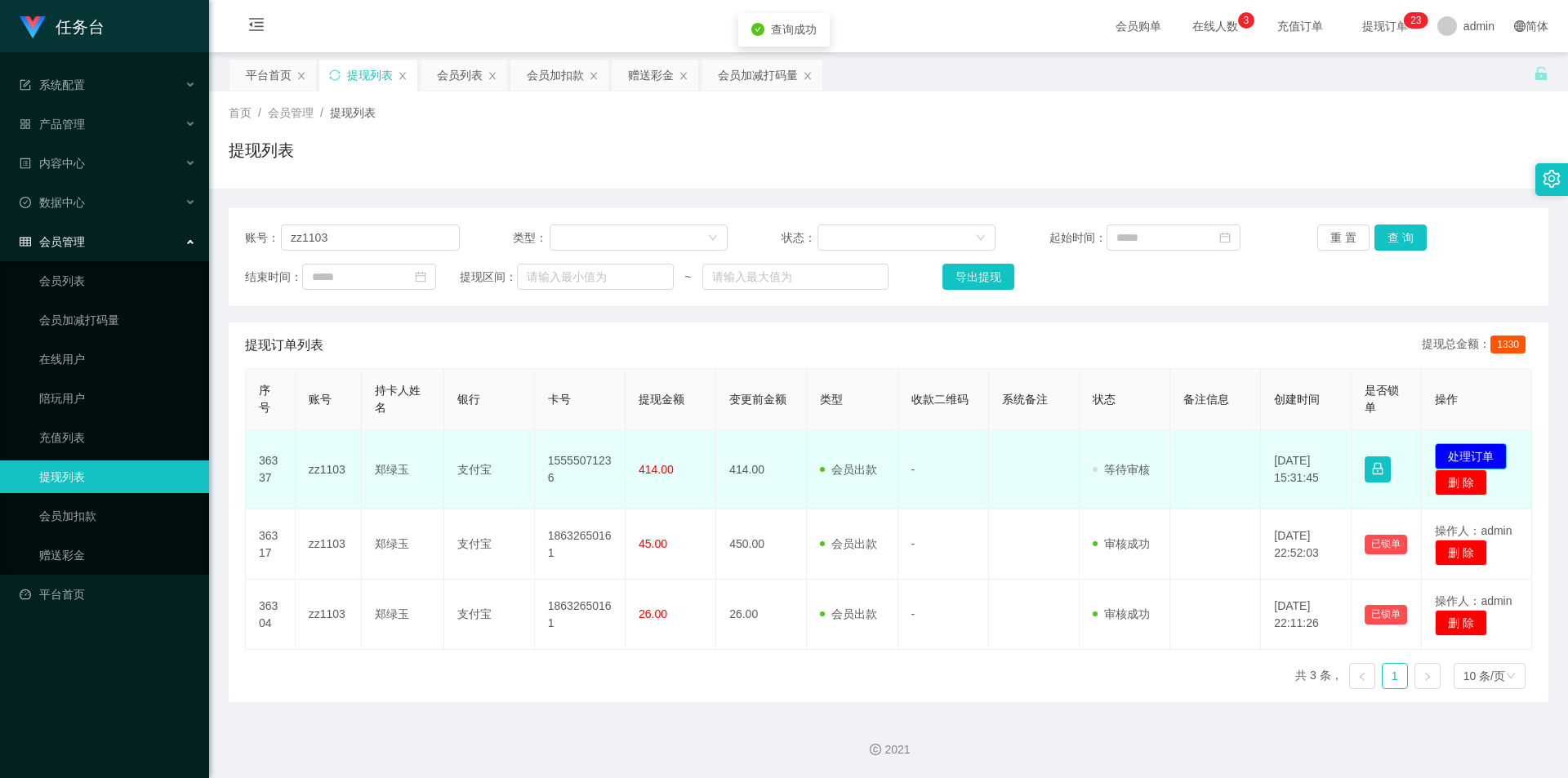
click at [1456, 448] on button "处理订单" at bounding box center [1471, 456] width 72 height 26
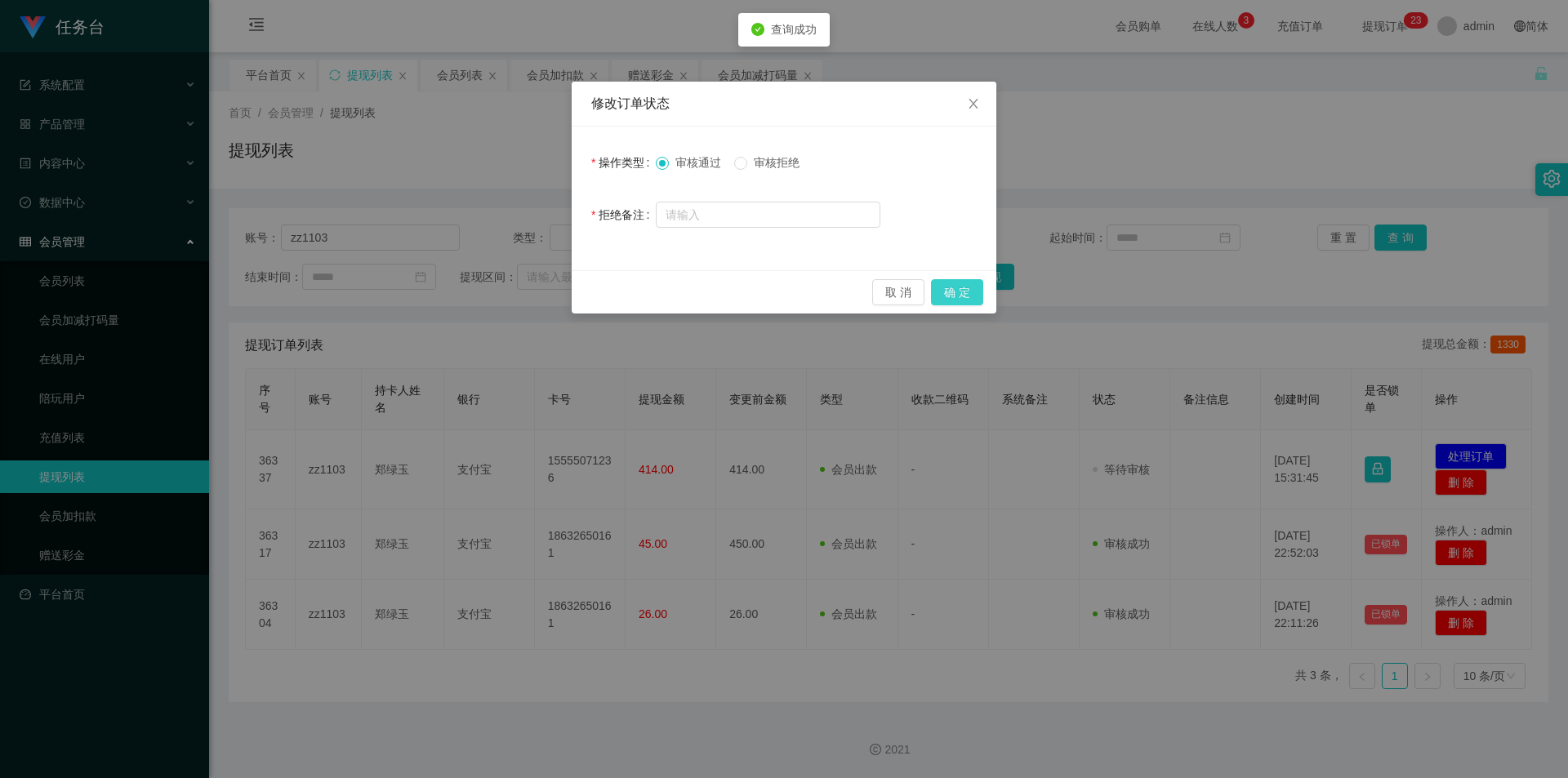
click at [956, 289] on button "确 定" at bounding box center [957, 292] width 52 height 26
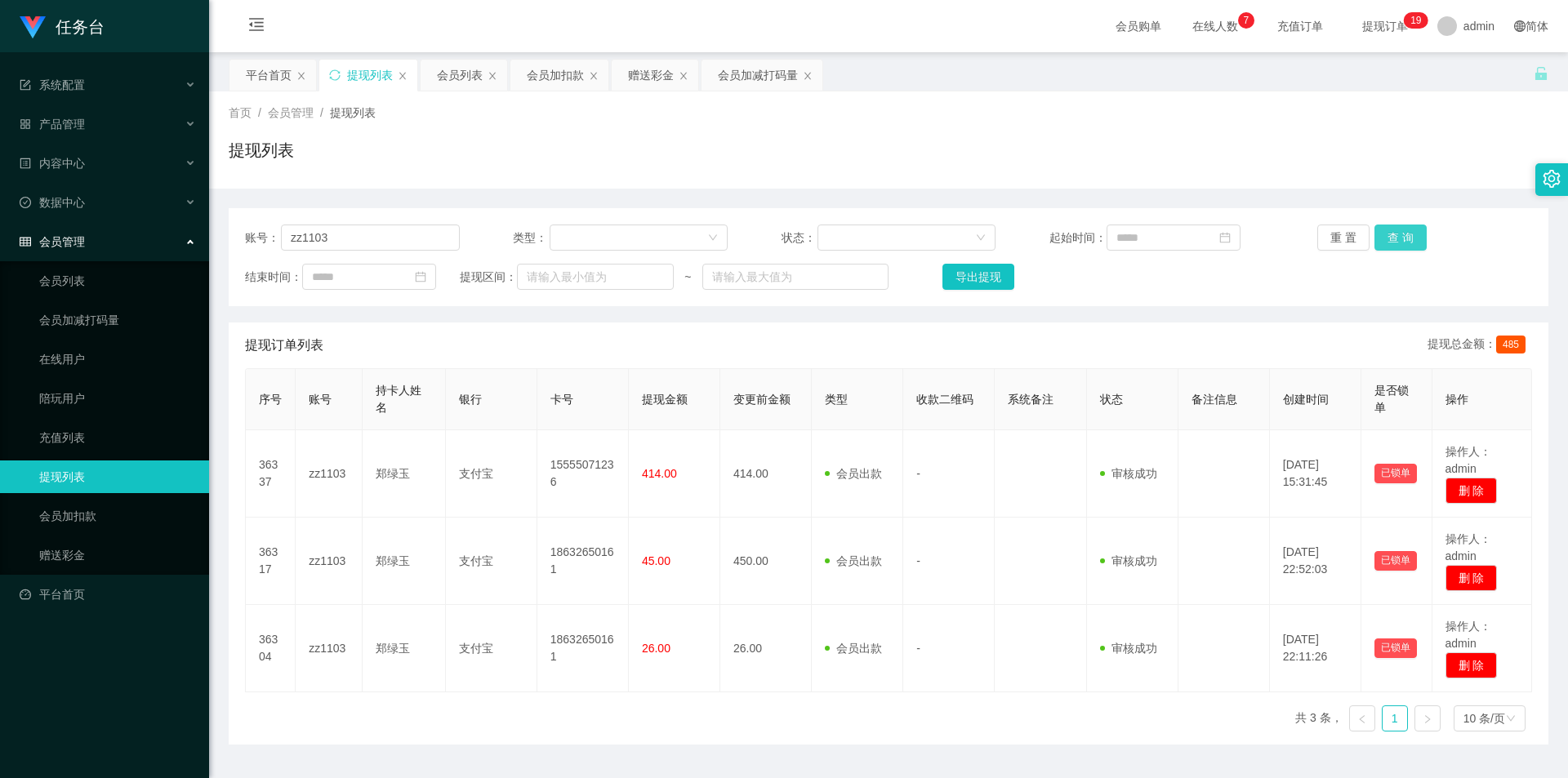
click at [1398, 247] on button "查 询" at bounding box center [1401, 237] width 52 height 26
click at [1399, 243] on button "查 询" at bounding box center [1401, 237] width 52 height 26
click at [1399, 243] on div "重 置 查 询" at bounding box center [1424, 237] width 214 height 26
click at [1399, 243] on button "查 询" at bounding box center [1401, 237] width 52 height 26
drag, startPoint x: 343, startPoint y: 234, endPoint x: 251, endPoint y: 236, distance: 92.0
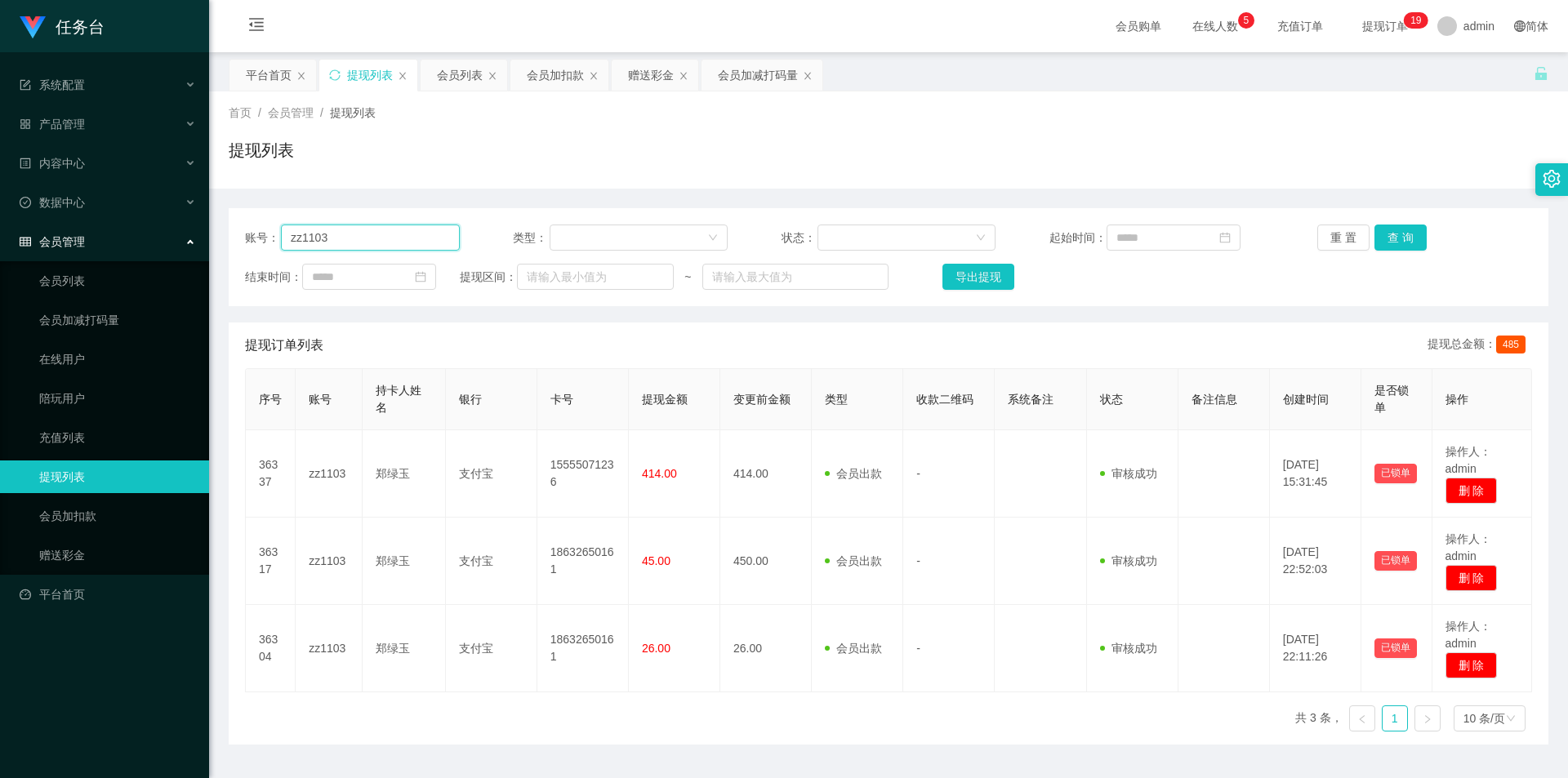
click at [251, 236] on div "账号： zz1103" at bounding box center [352, 237] width 214 height 26
click at [109, 284] on link "会员列表" at bounding box center [118, 281] width 157 height 32
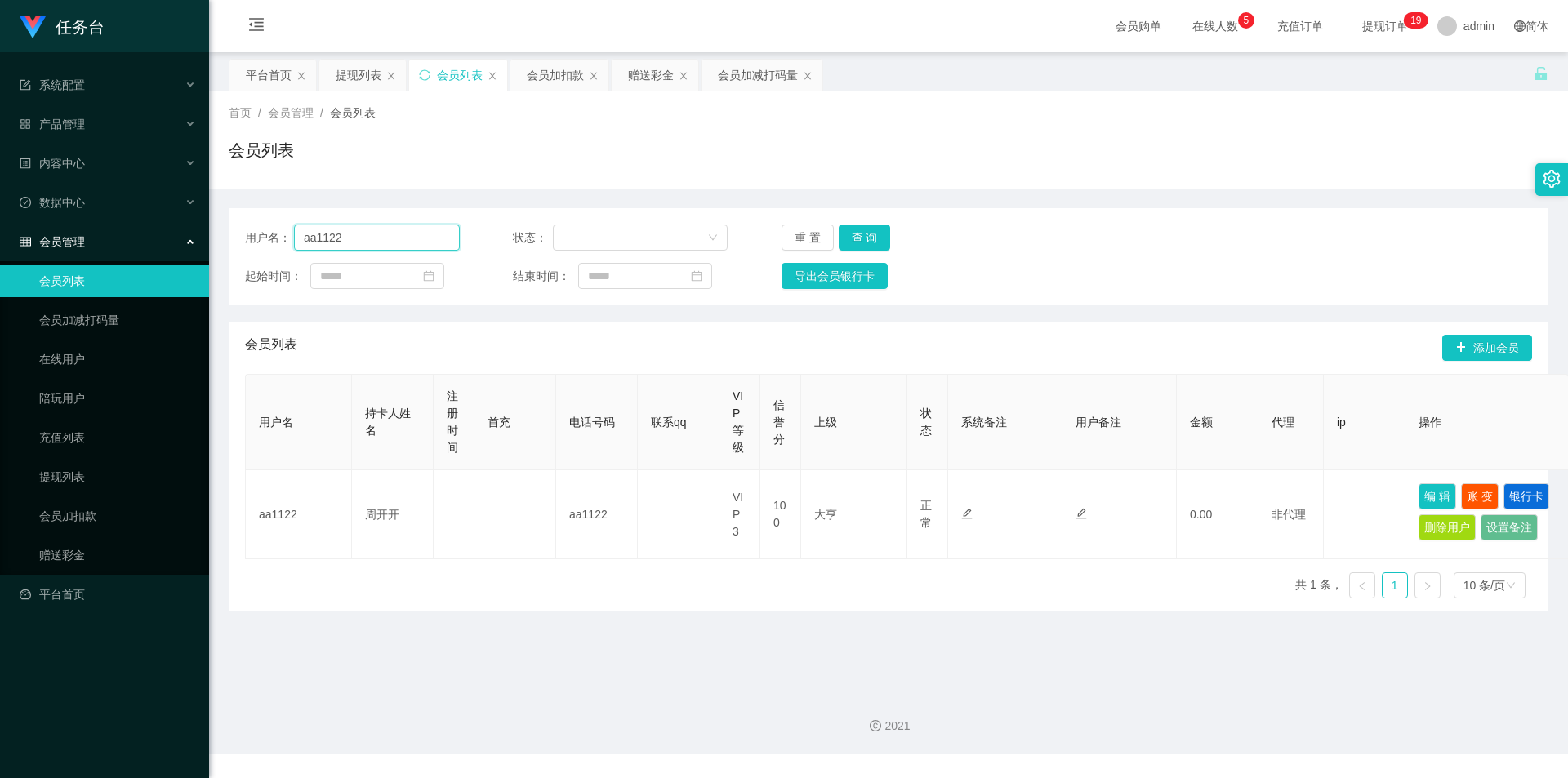
drag, startPoint x: 323, startPoint y: 237, endPoint x: 189, endPoint y: 249, distance: 134.5
click at [190, 249] on section "任务台 系统配置 产品管理 内容中心 数据中心 会员管理 会员列表 会员加减打码量 在线用户 陪玩用户 充值列表 提现列表 会员加扣款 赠送彩金 平台首页 保…" at bounding box center [784, 377] width 1568 height 754
paste input "qq1101"
type input "qq1101"
click at [868, 234] on button "查 询" at bounding box center [865, 237] width 52 height 26
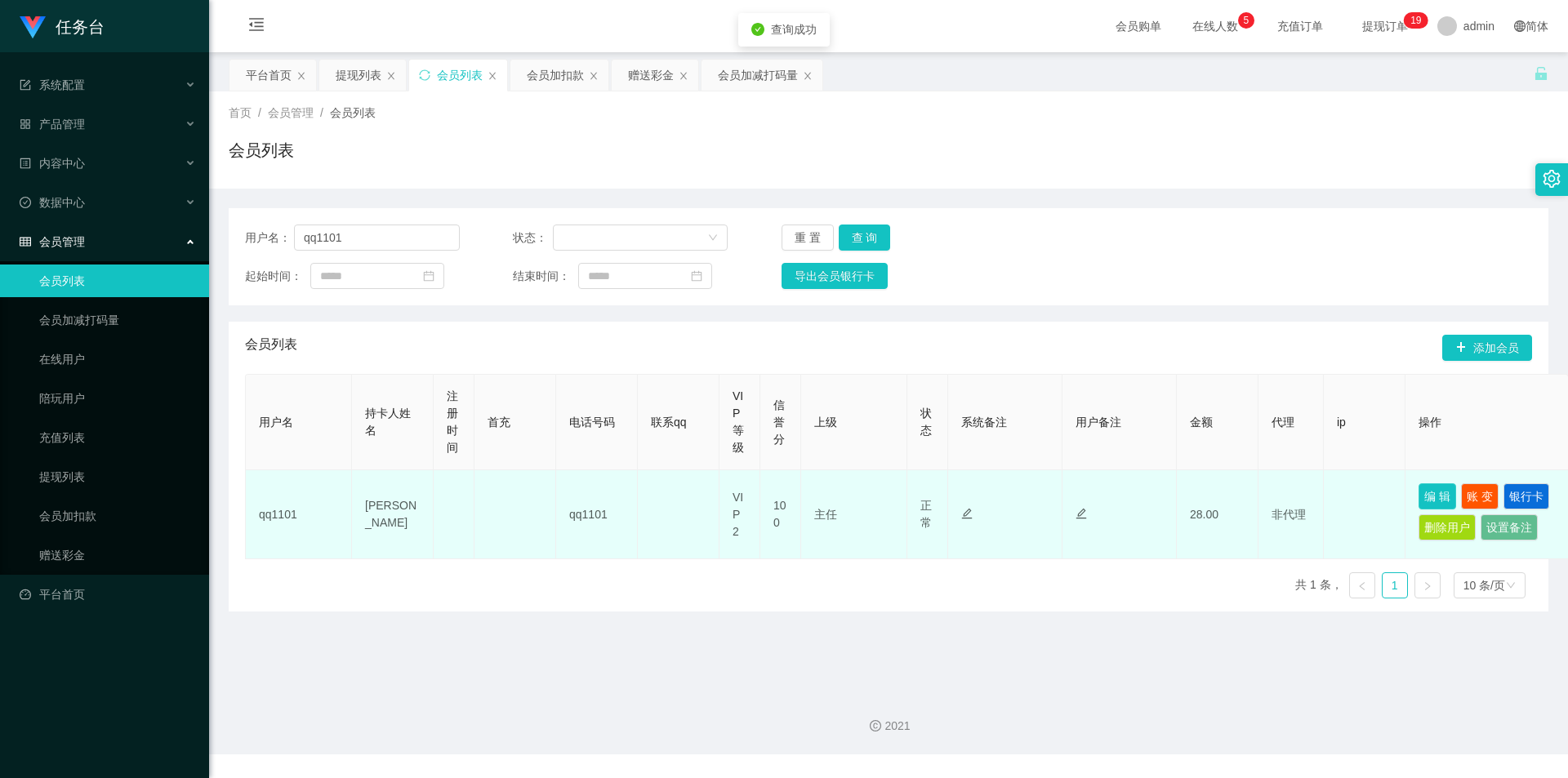
click at [1422, 496] on button "编 辑" at bounding box center [1438, 496] width 38 height 26
type input "qq1101"
type input "[PERSON_NAME]"
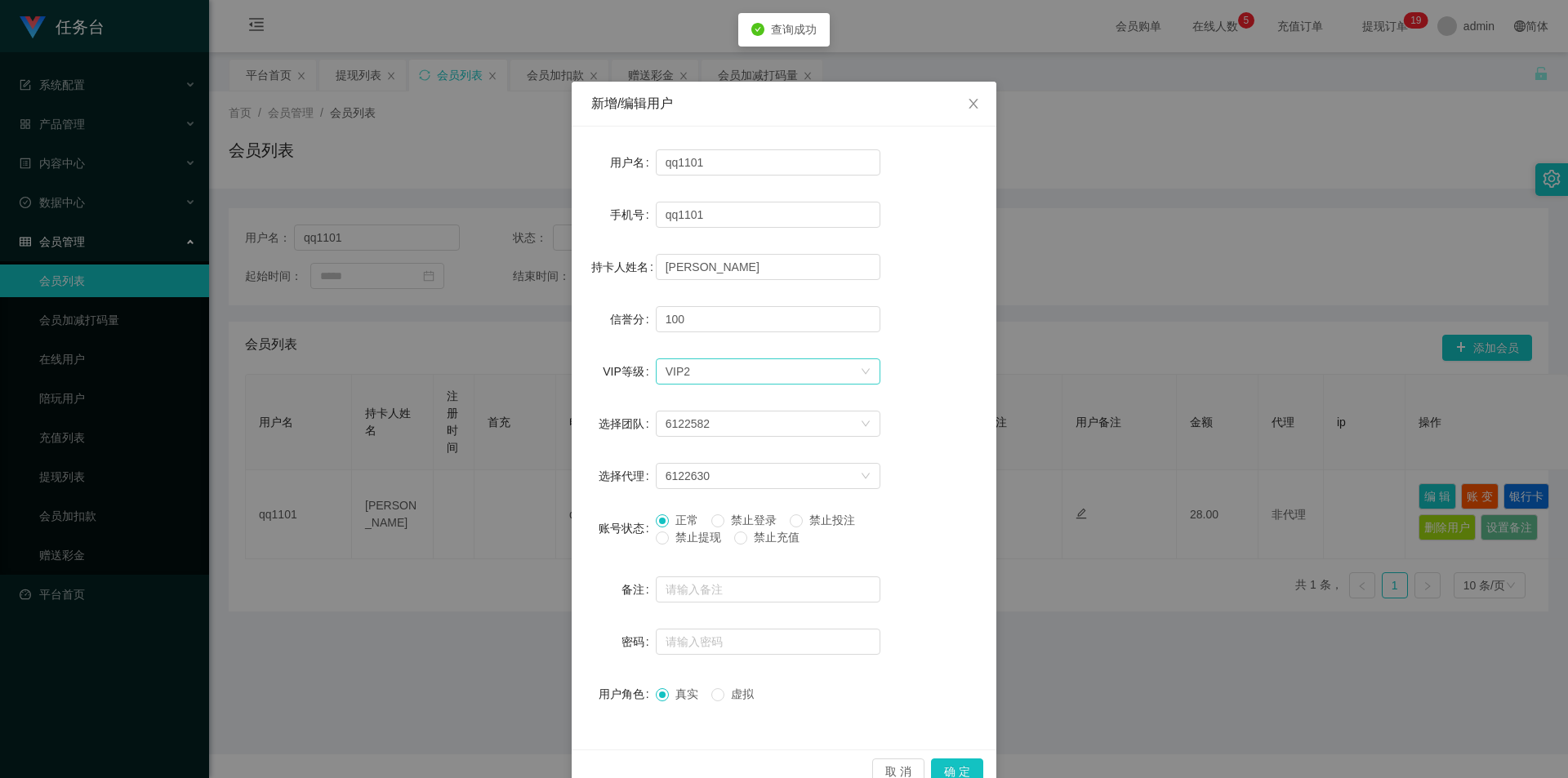
click at [703, 372] on div "选择VIP等级 VIP2" at bounding box center [763, 371] width 195 height 25
click at [689, 447] on li "VIP3" at bounding box center [761, 456] width 225 height 26
click at [955, 769] on button "确 定" at bounding box center [957, 771] width 52 height 26
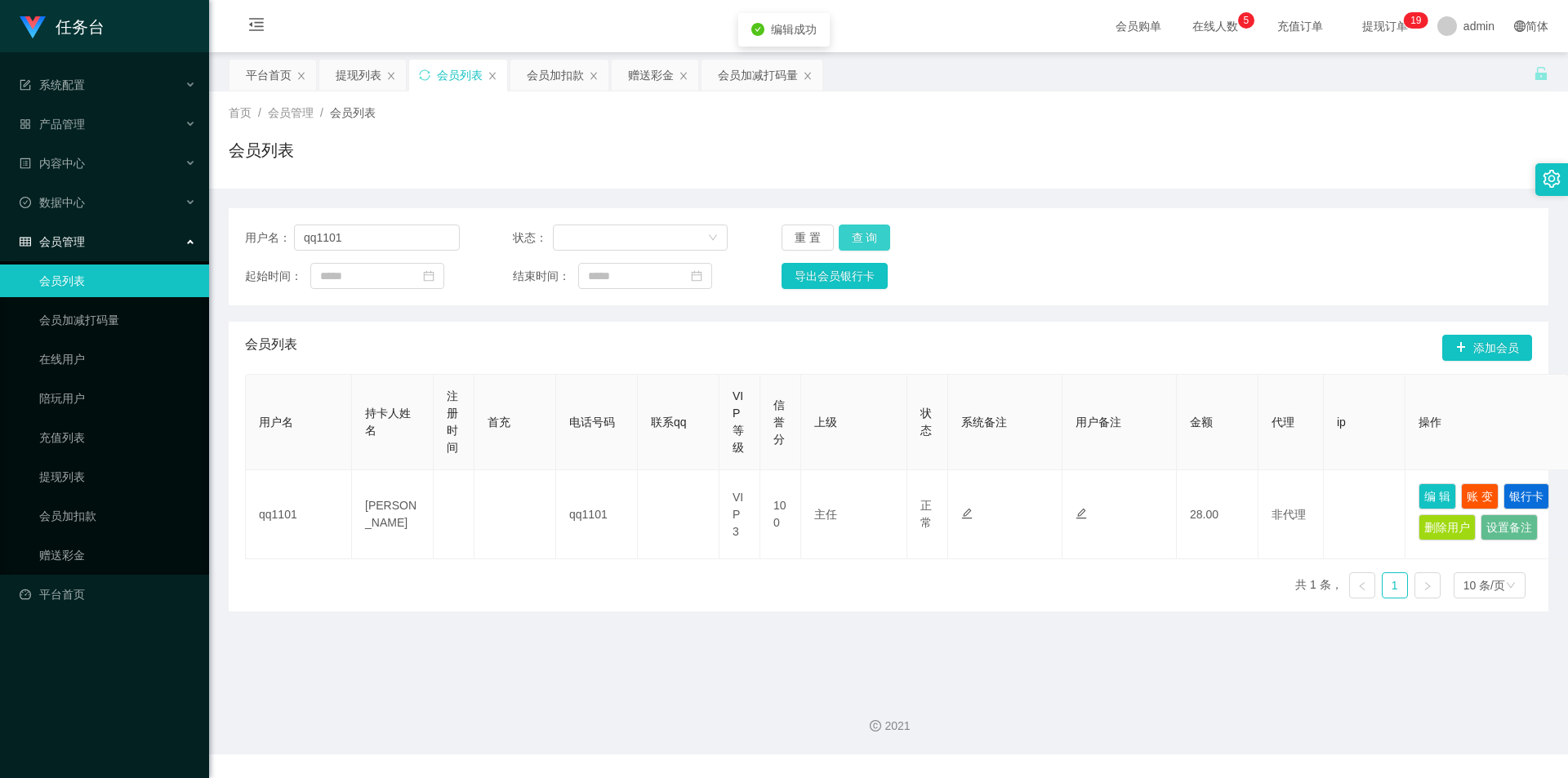
click at [854, 226] on button "查 询" at bounding box center [865, 237] width 52 height 26
